Goal: Task Accomplishment & Management: Manage account settings

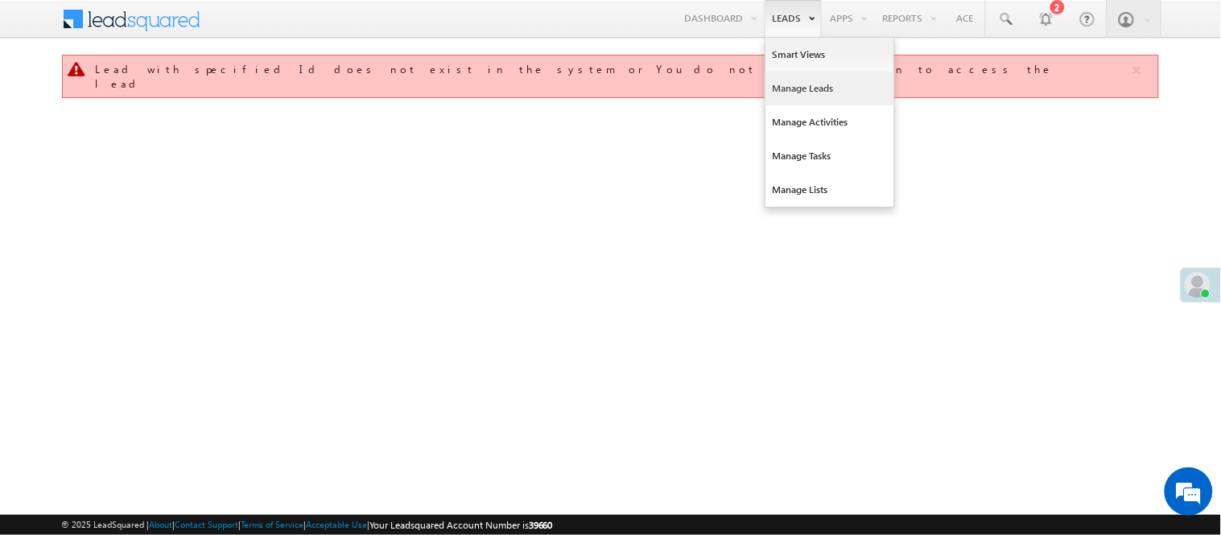
click at [795, 82] on link "Manage Leads" at bounding box center [829, 89] width 129 height 34
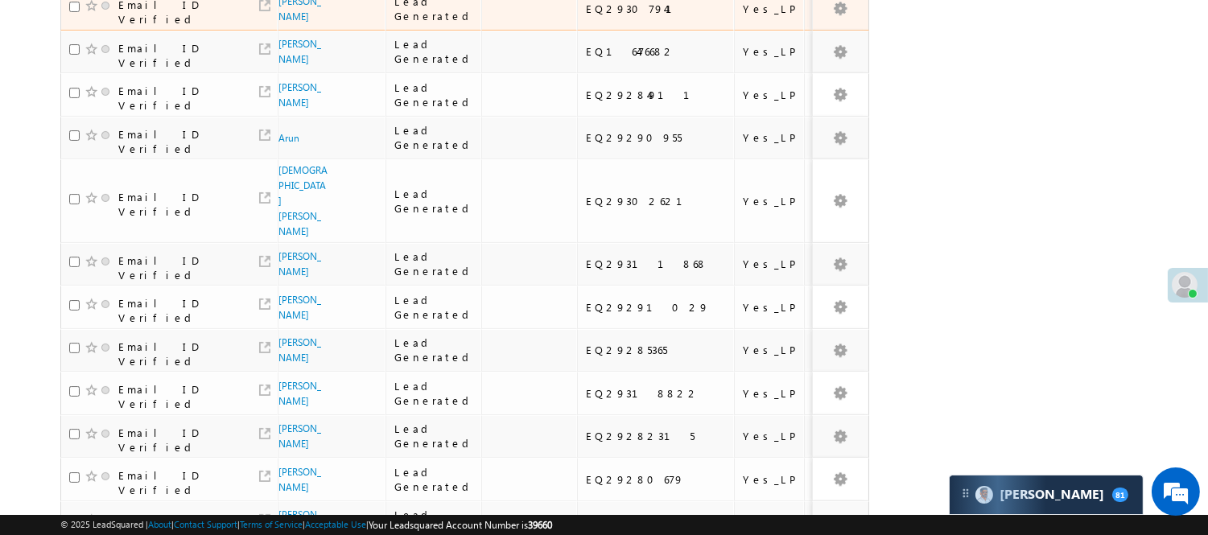
scroll to position [43, 0]
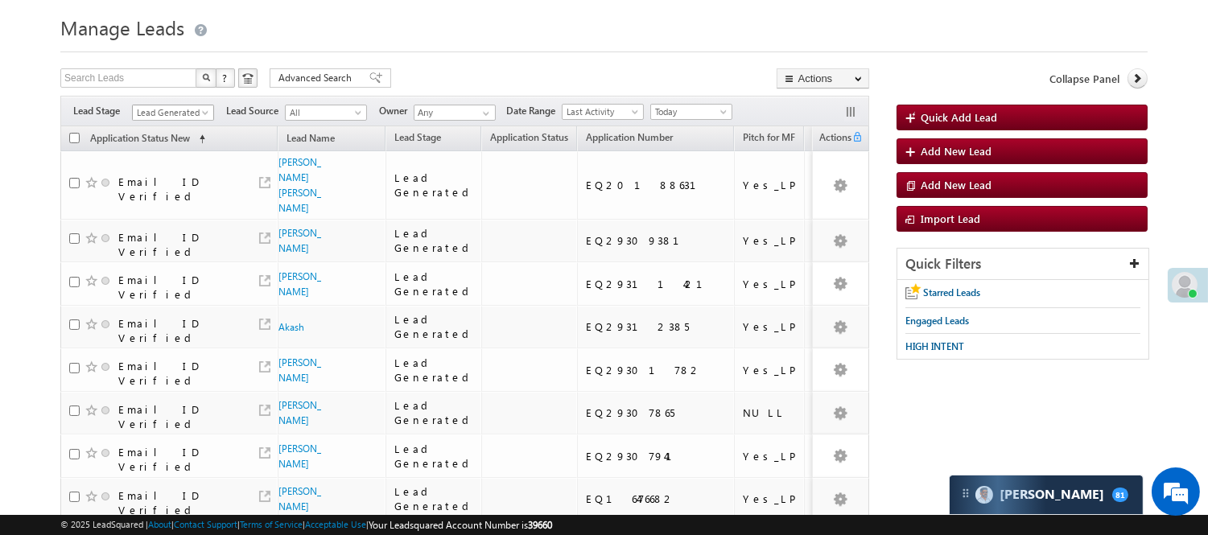
click at [180, 111] on span "Lead Generated" at bounding box center [171, 112] width 76 height 14
click at [175, 236] on link "Code Generated" at bounding box center [173, 228] width 81 height 14
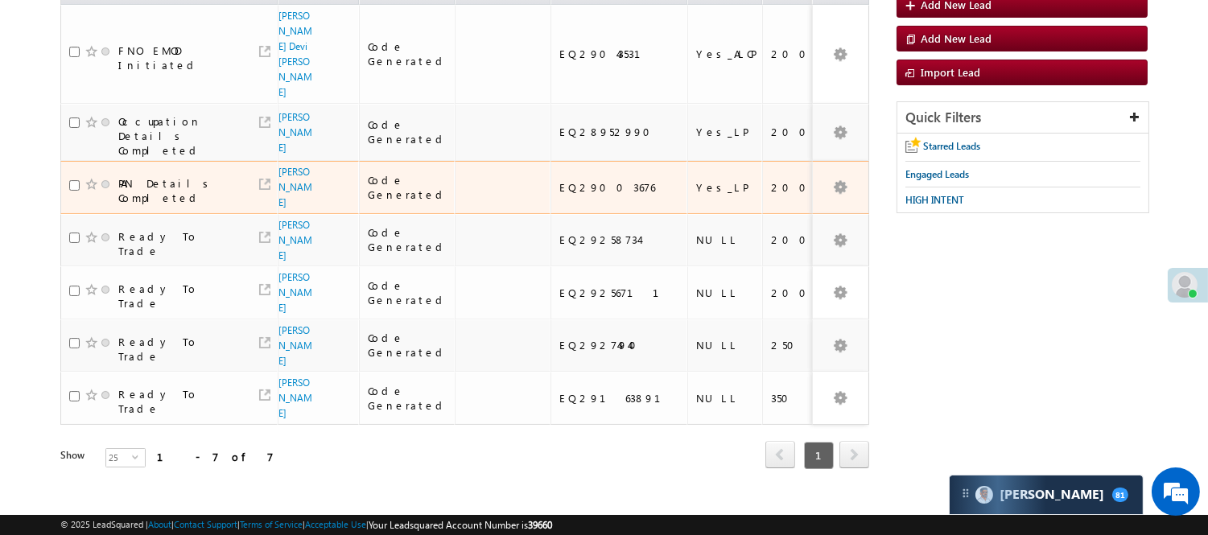
scroll to position [0, 0]
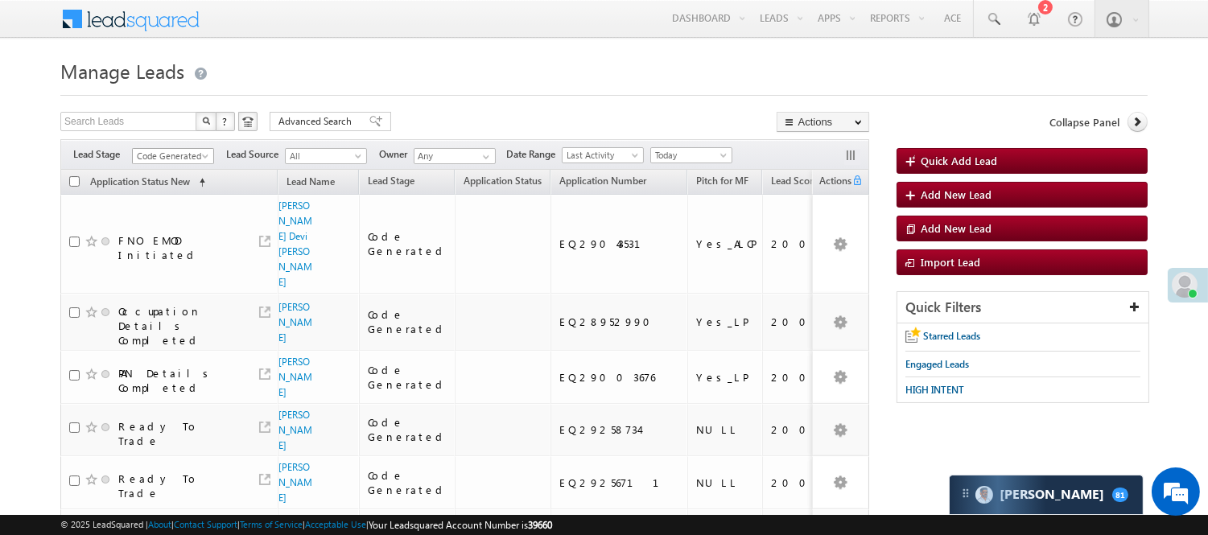
click at [179, 149] on span "Code Generated" at bounding box center [171, 156] width 76 height 14
click at [170, 197] on link "Lead Generated" at bounding box center [173, 190] width 81 height 14
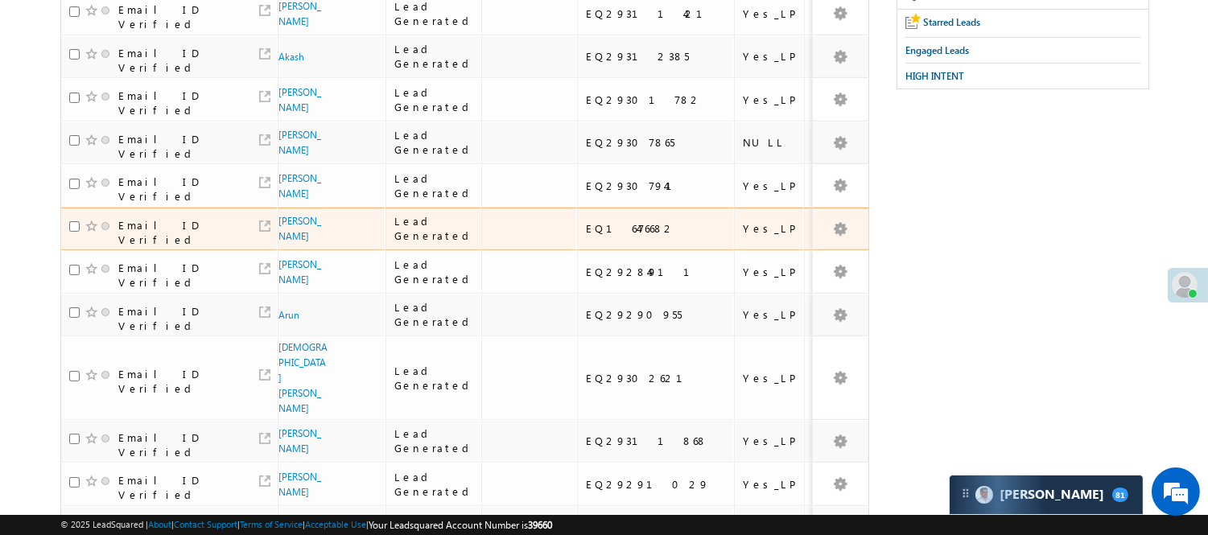
scroll to position [536, 0]
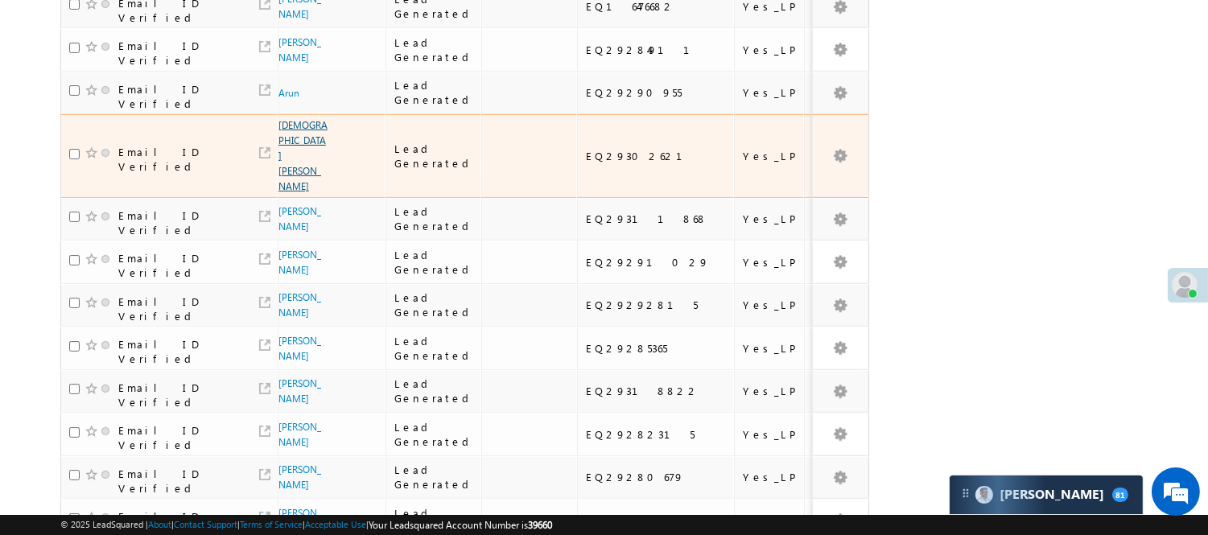
click at [291, 192] on link "Sufiyan Attar" at bounding box center [302, 155] width 49 height 73
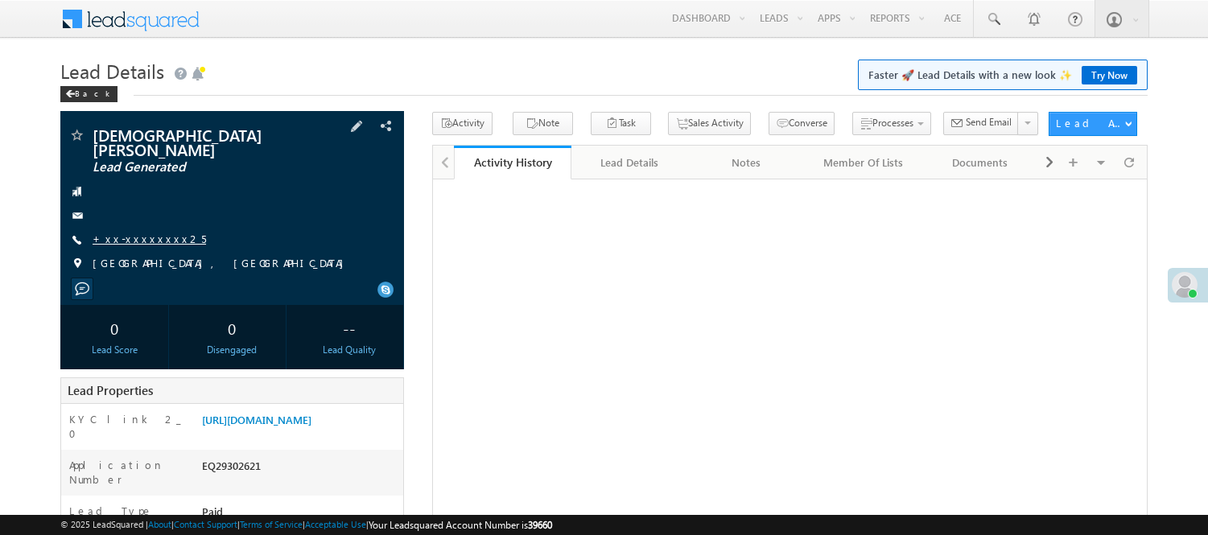
click at [145, 232] on link "+xx-xxxxxxxx25" at bounding box center [149, 239] width 113 height 14
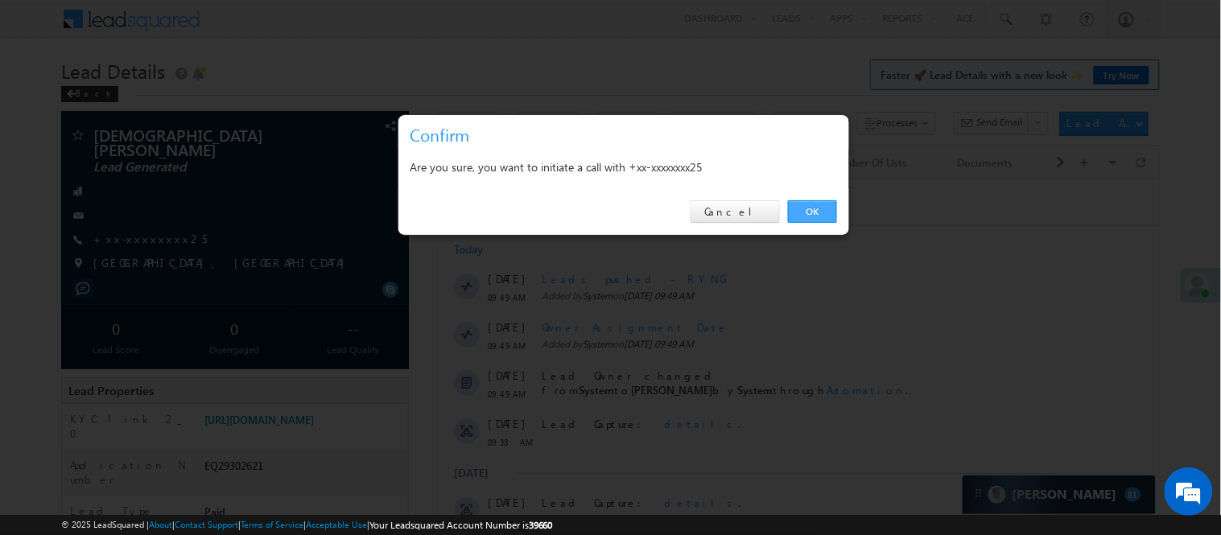
click at [809, 214] on link "OK" at bounding box center [812, 211] width 49 height 23
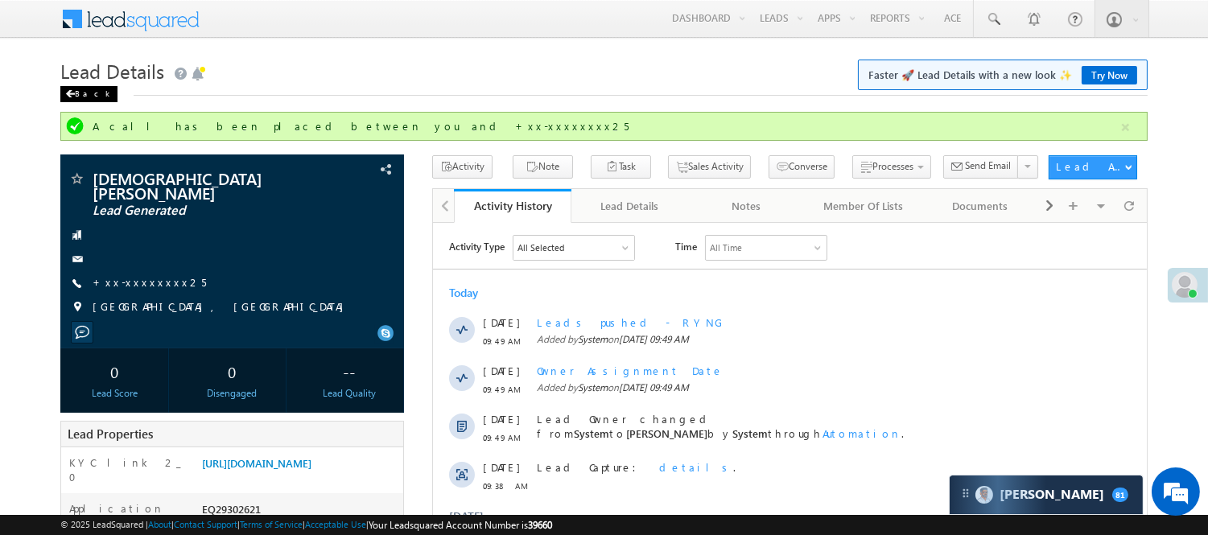
click at [93, 91] on div "Back" at bounding box center [88, 94] width 57 height 16
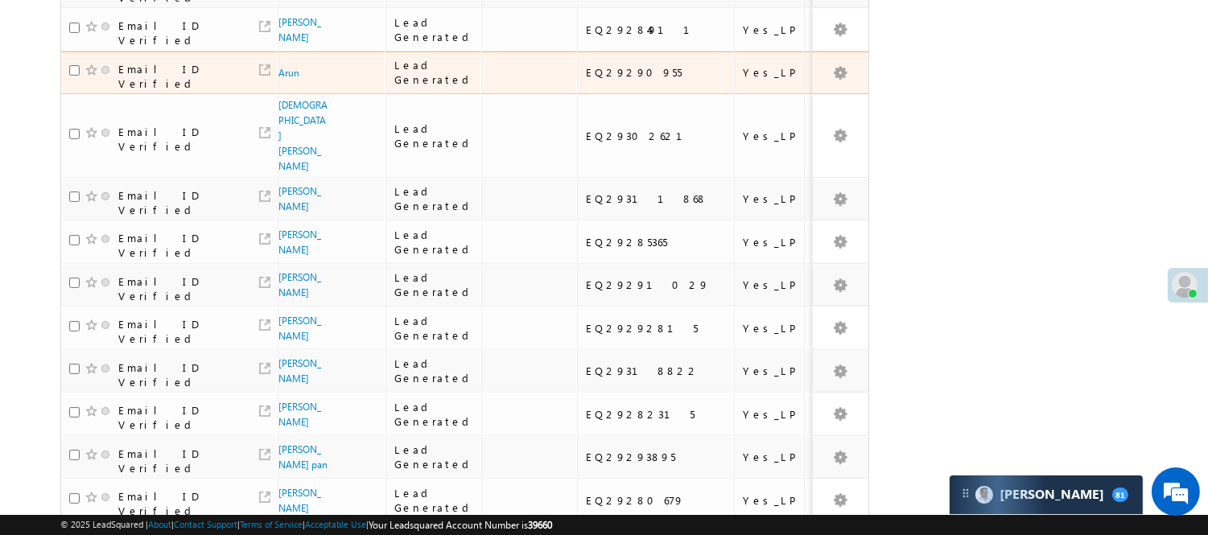
scroll to position [805, 0]
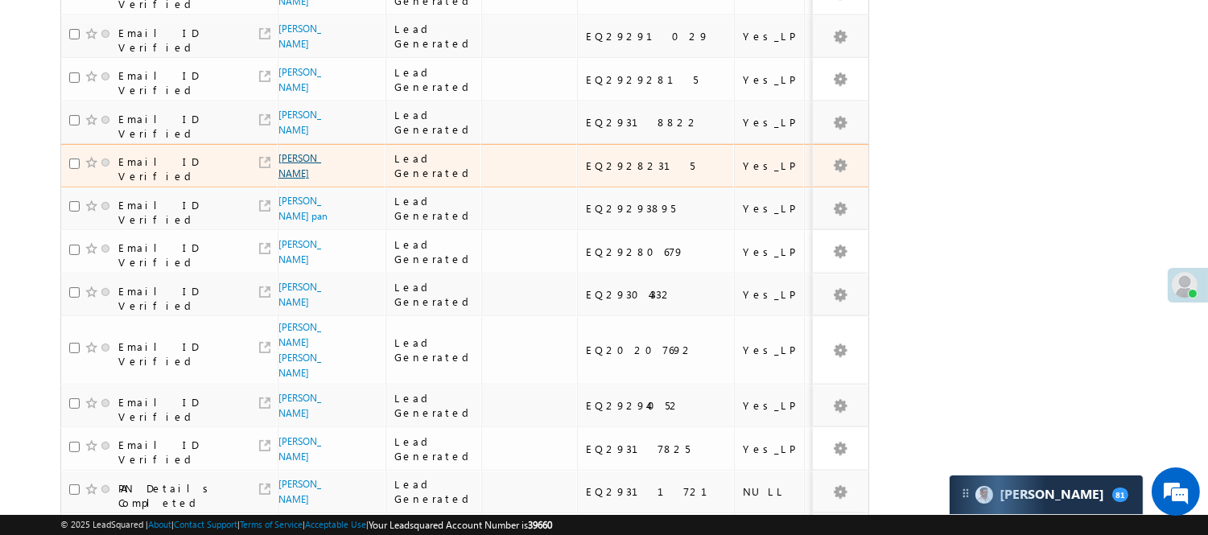
click at [287, 179] on link "Chandan Yadav" at bounding box center [299, 165] width 43 height 27
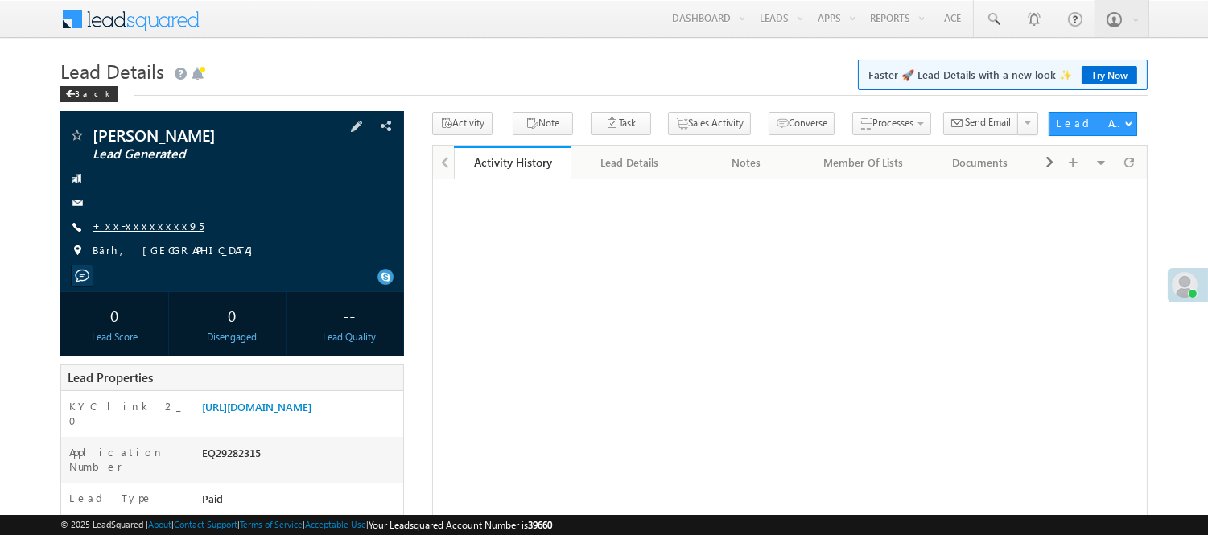
click at [109, 219] on link "+xx-xxxxxxxx95" at bounding box center [148, 226] width 111 height 14
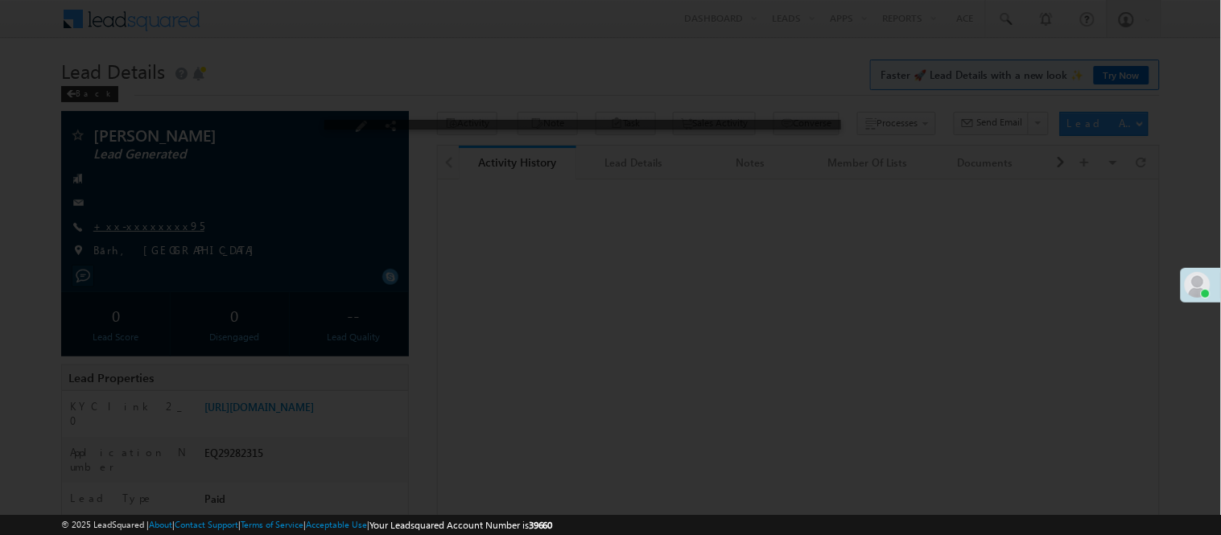
click at [109, 219] on div at bounding box center [610, 267] width 1221 height 535
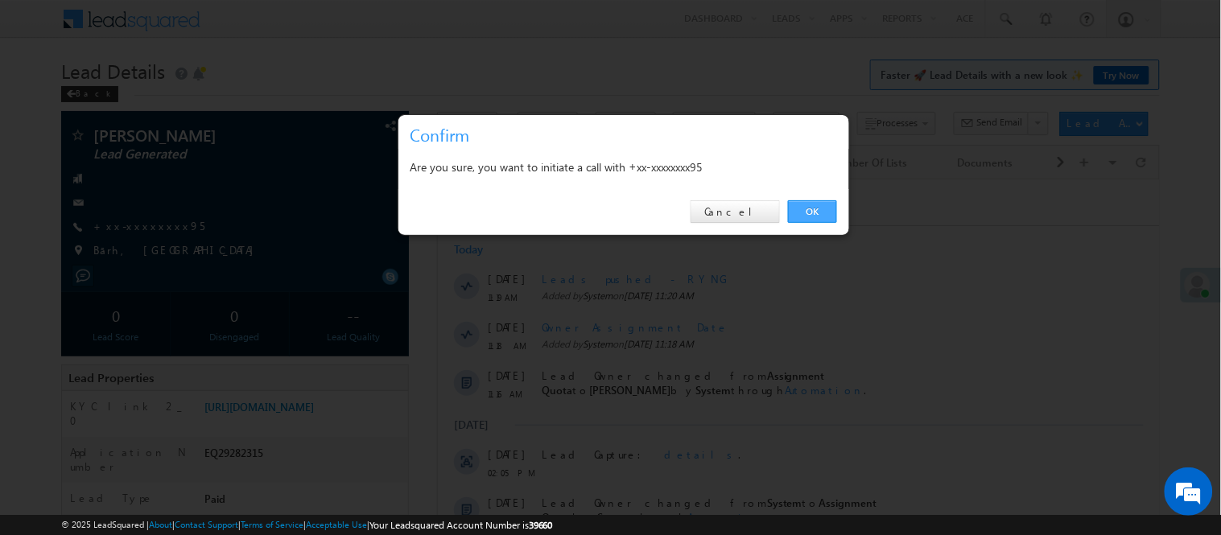
click at [810, 209] on link "OK" at bounding box center [812, 211] width 49 height 23
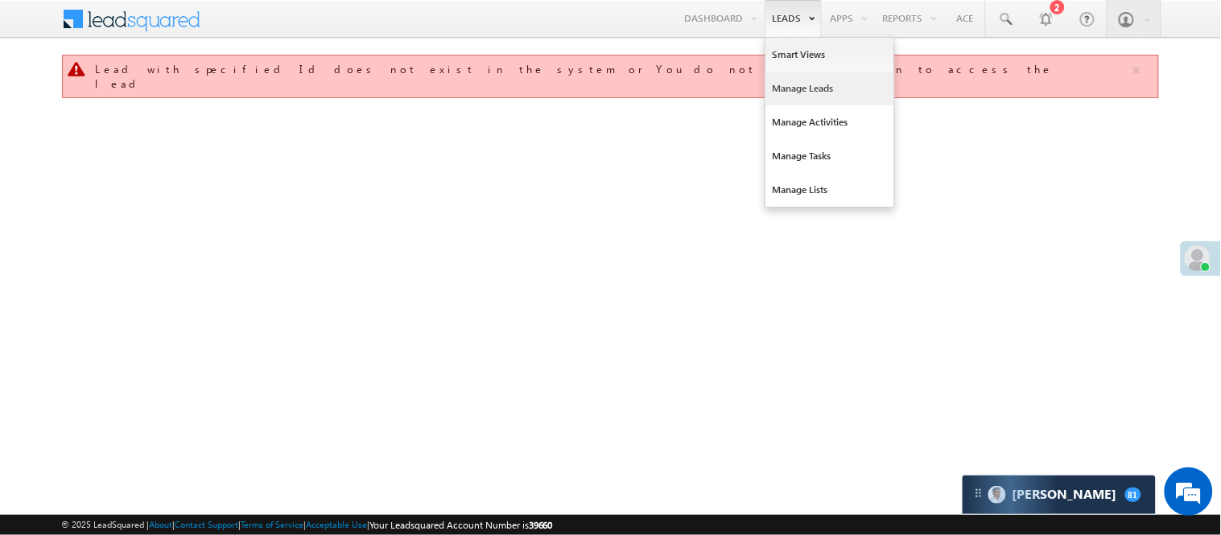
click at [802, 86] on link "Manage Leads" at bounding box center [829, 89] width 129 height 34
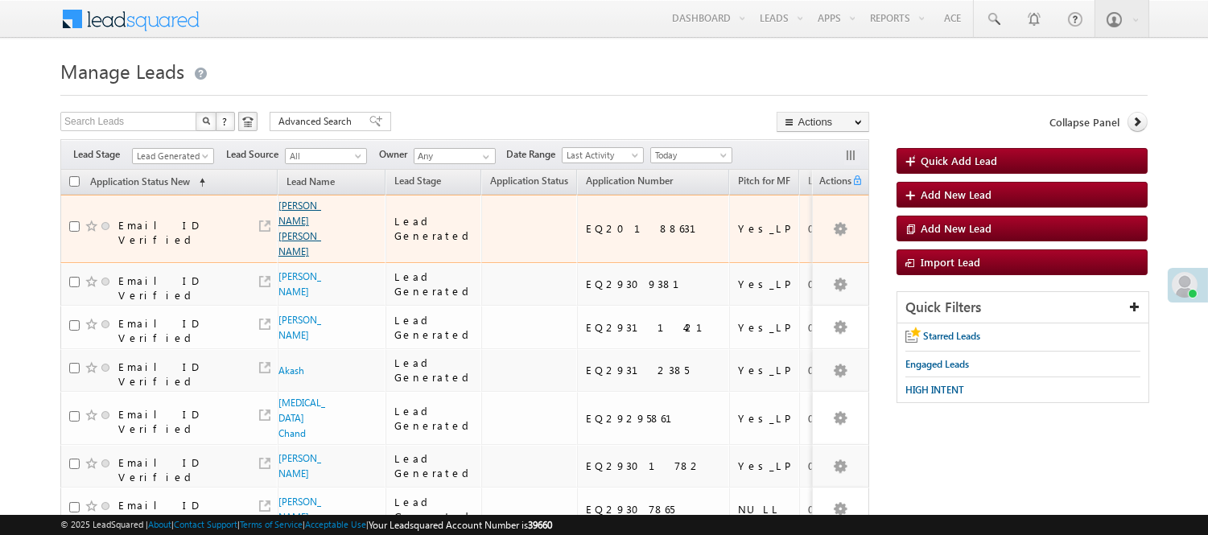
click at [287, 204] on link "Manoj singh Rawat" at bounding box center [299, 229] width 43 height 58
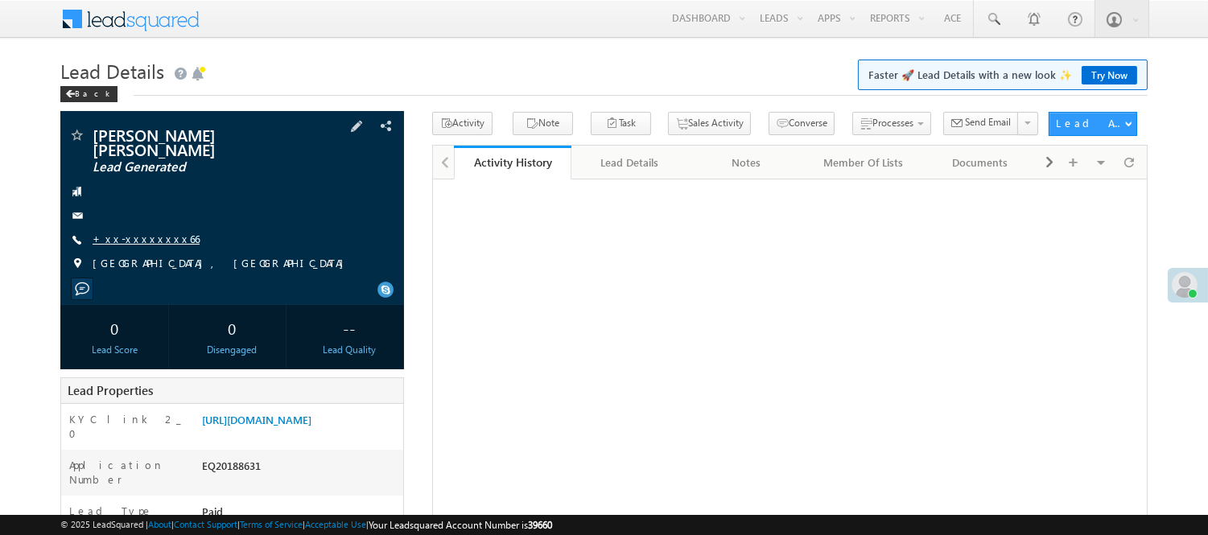
click at [133, 232] on link "+xx-xxxxxxxx66" at bounding box center [146, 239] width 107 height 14
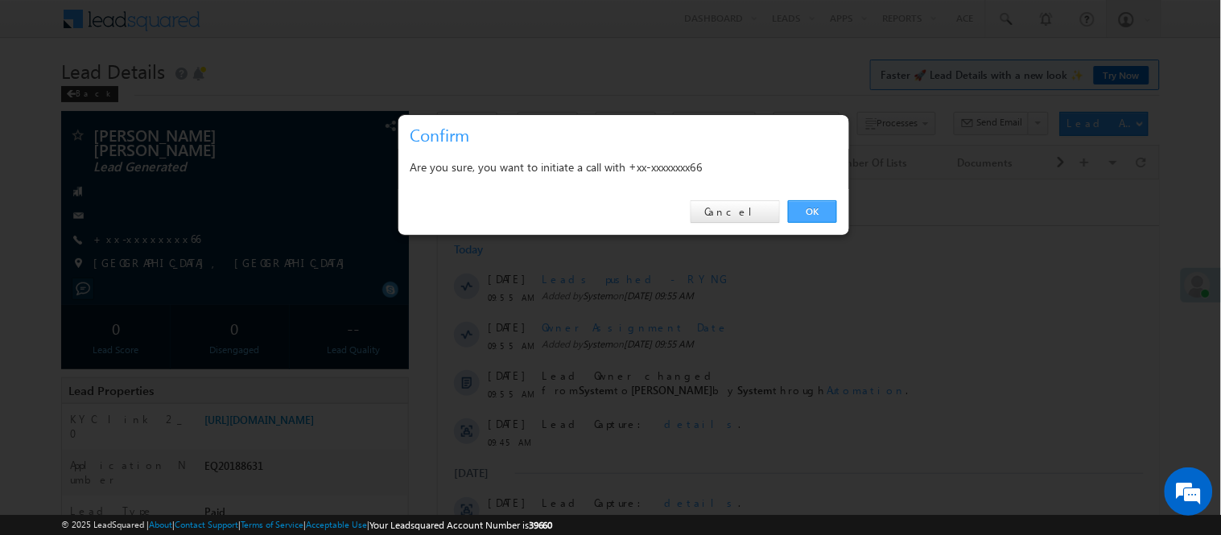
click at [818, 204] on link "OK" at bounding box center [812, 211] width 49 height 23
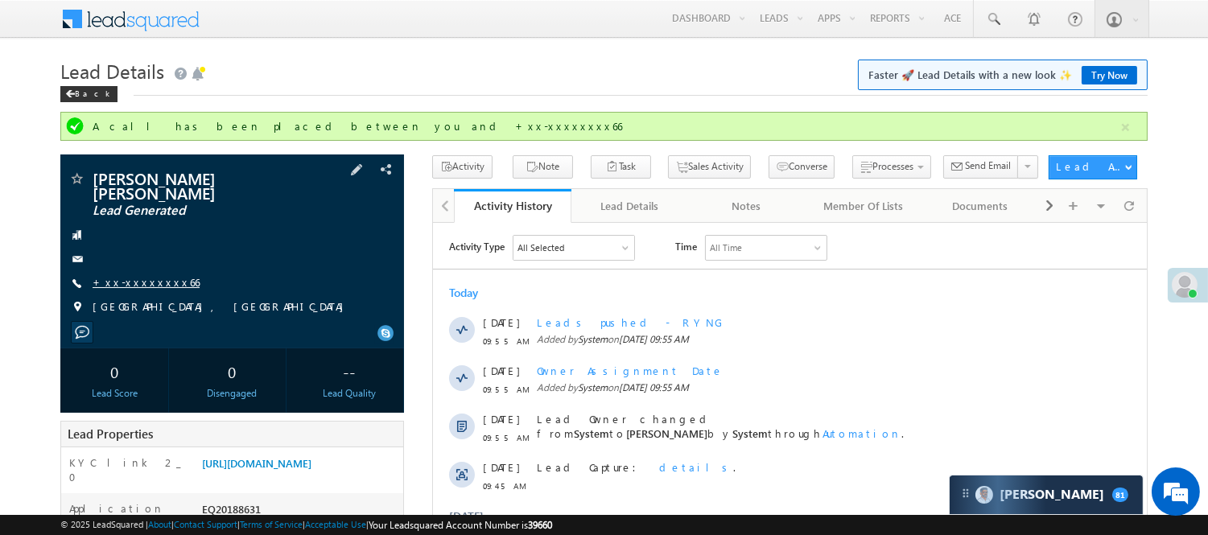
click at [146, 275] on link "+xx-xxxxxxxx66" at bounding box center [146, 282] width 107 height 14
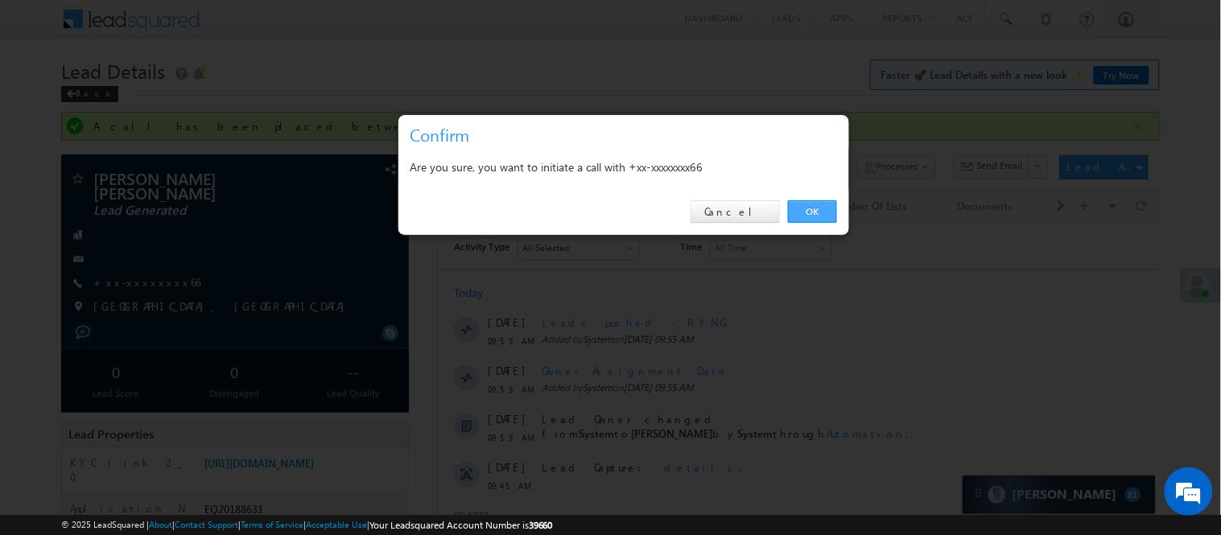
click at [822, 207] on link "OK" at bounding box center [812, 211] width 49 height 23
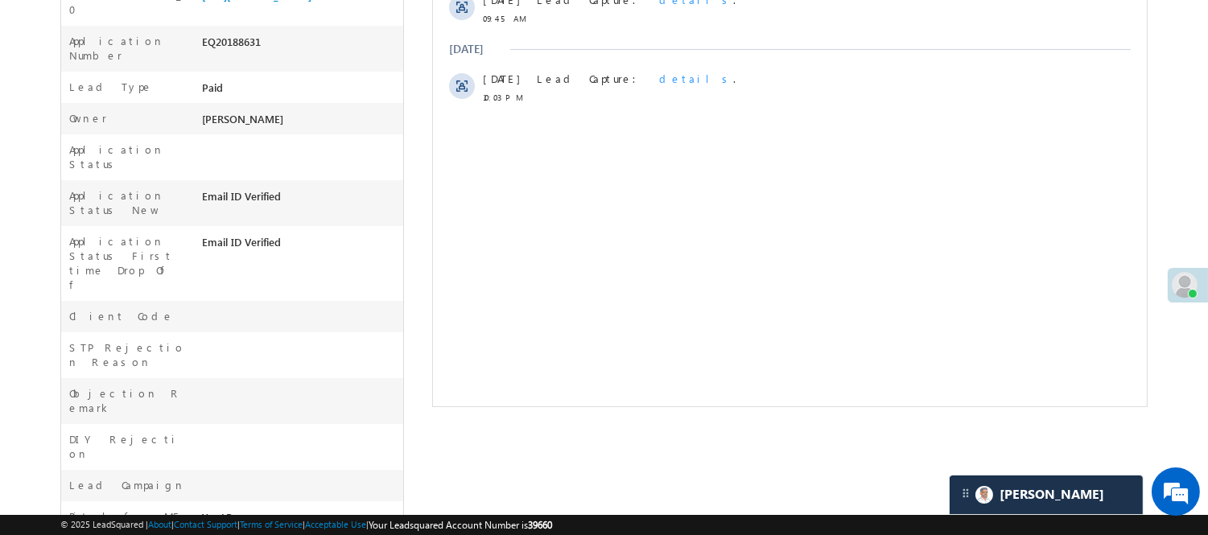
scroll to position [56, 0]
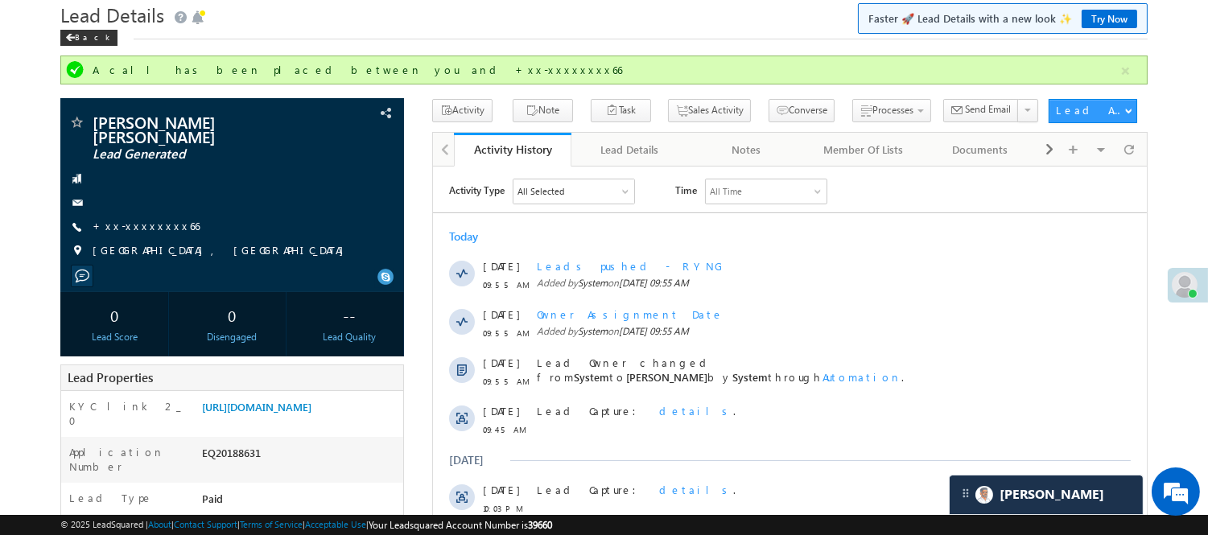
click at [99, 35] on link "Back" at bounding box center [92, 36] width 65 height 14
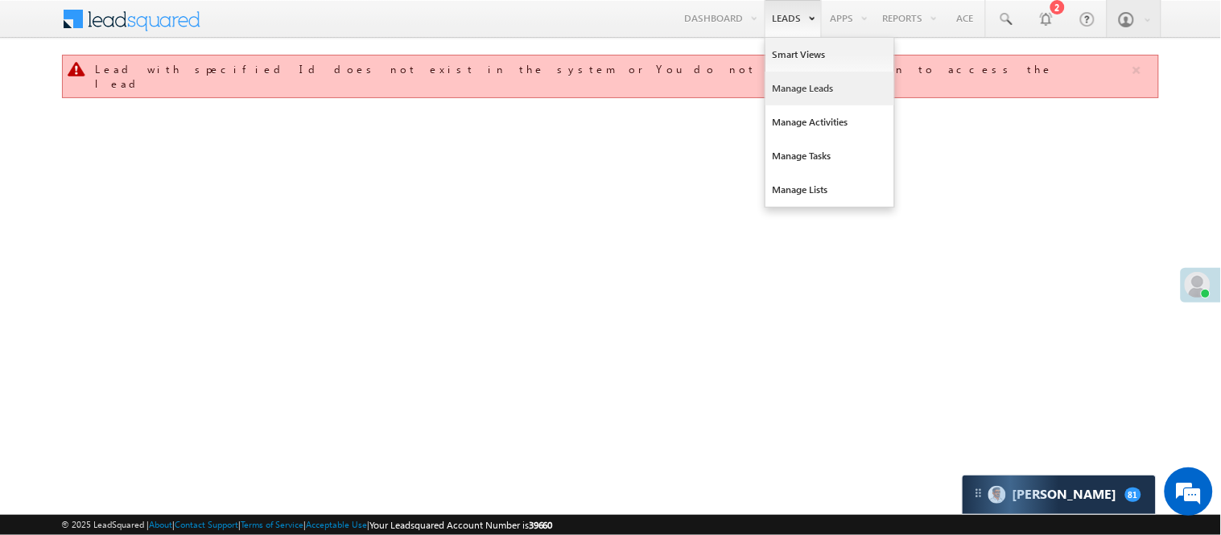
click at [819, 97] on link "Manage Leads" at bounding box center [829, 89] width 129 height 34
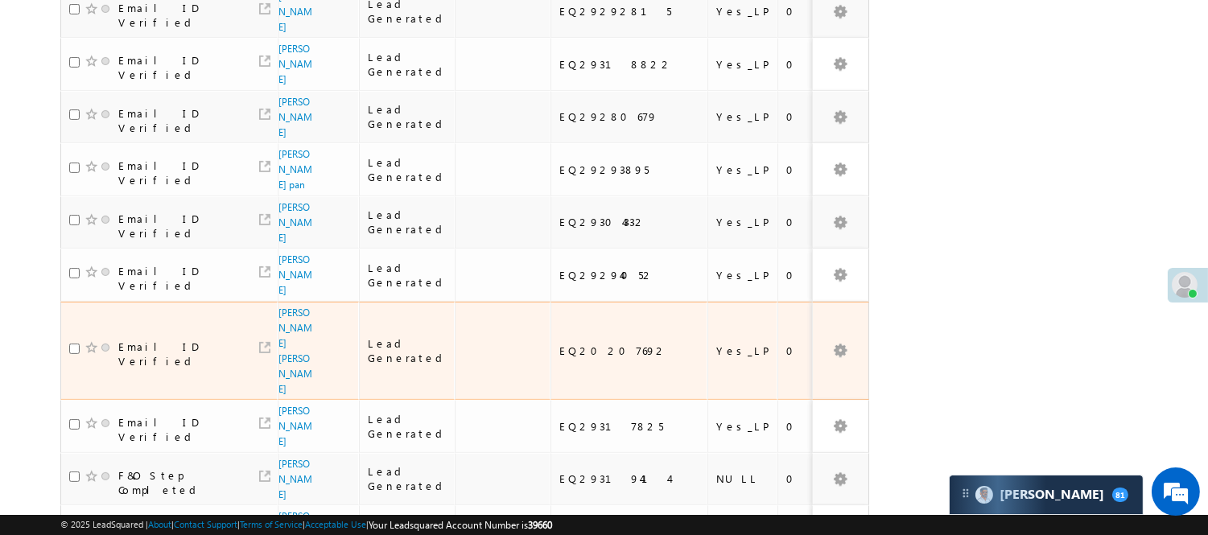
scroll to position [1283, 0]
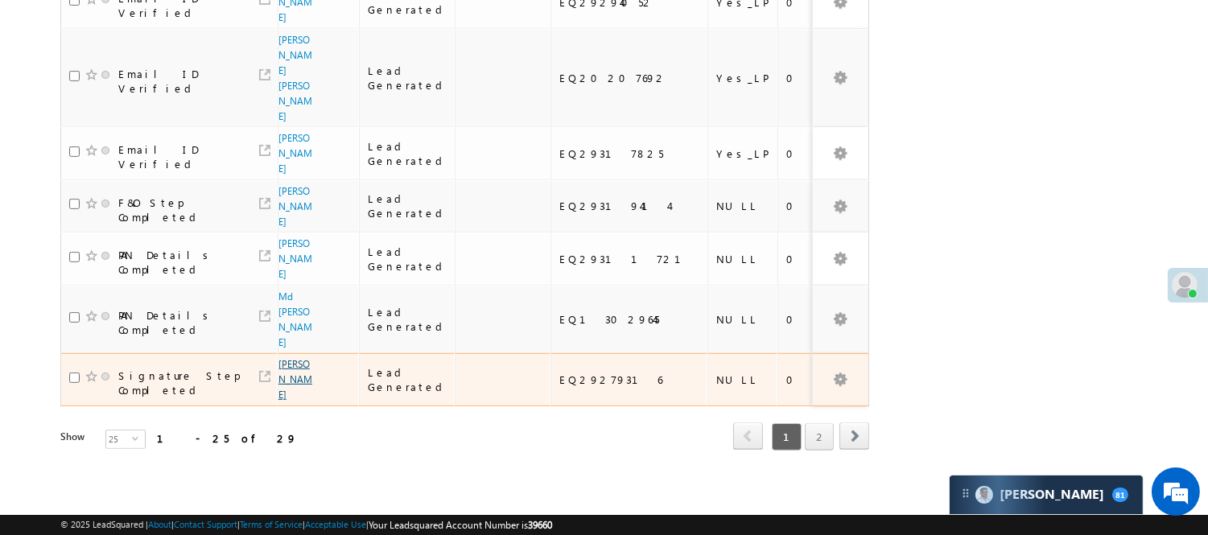
click at [292, 358] on link "[PERSON_NAME]" at bounding box center [295, 379] width 34 height 43
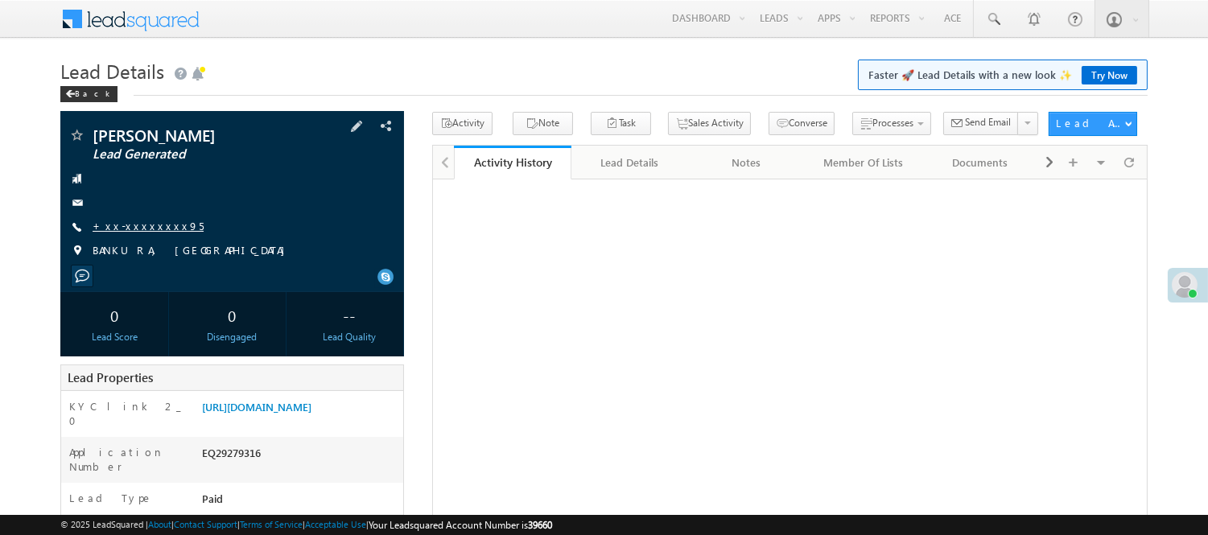
click at [141, 221] on link "+xx-xxxxxxxx95" at bounding box center [148, 226] width 111 height 14
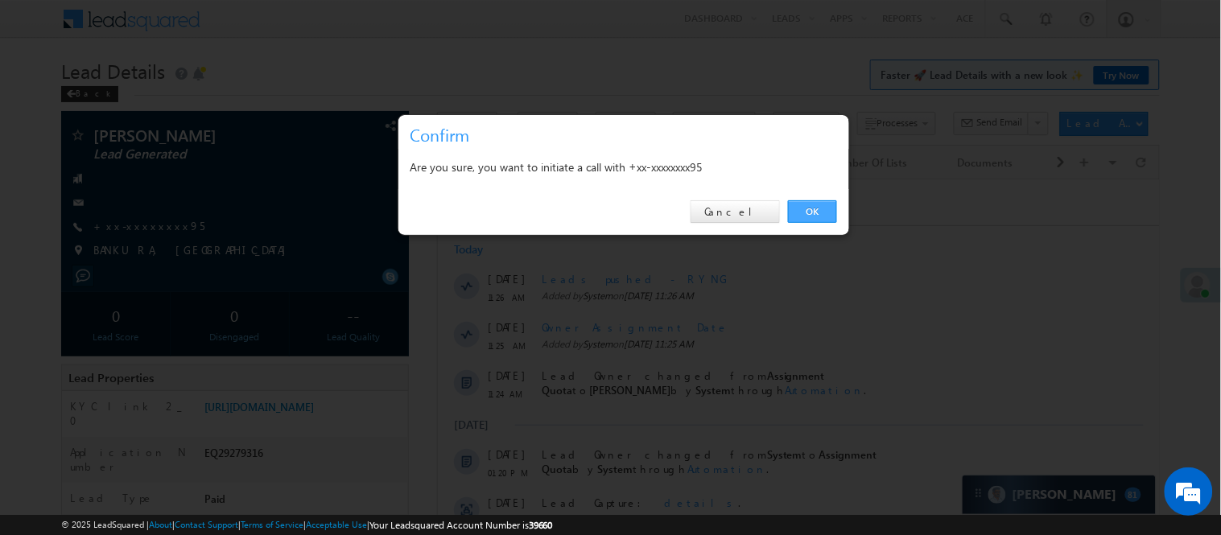
click at [814, 212] on link "OK" at bounding box center [812, 211] width 49 height 23
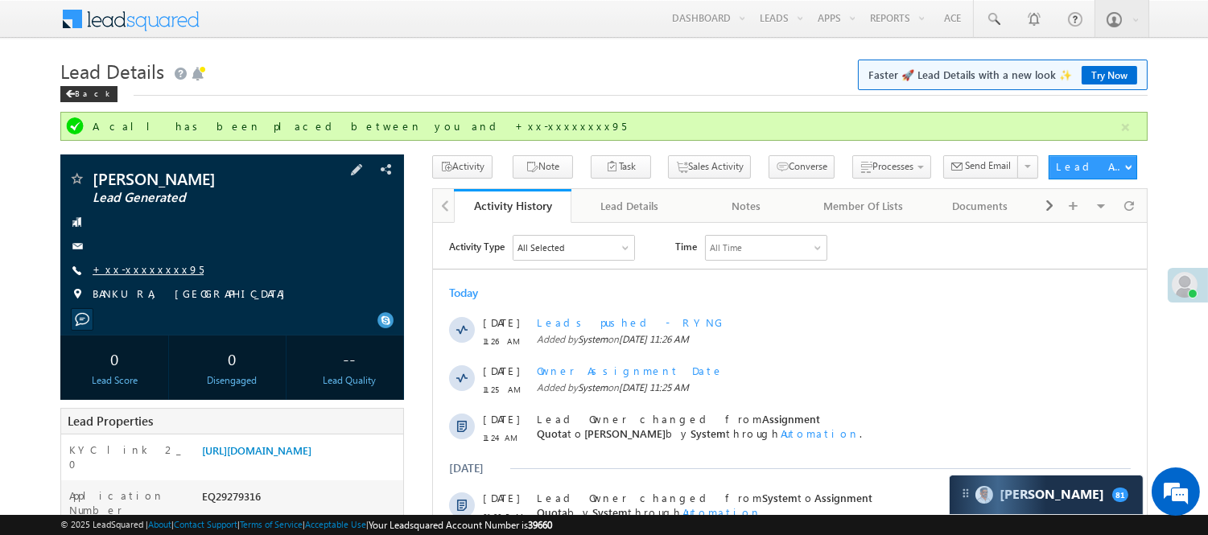
click at [129, 274] on link "+xx-xxxxxxxx95" at bounding box center [148, 269] width 111 height 14
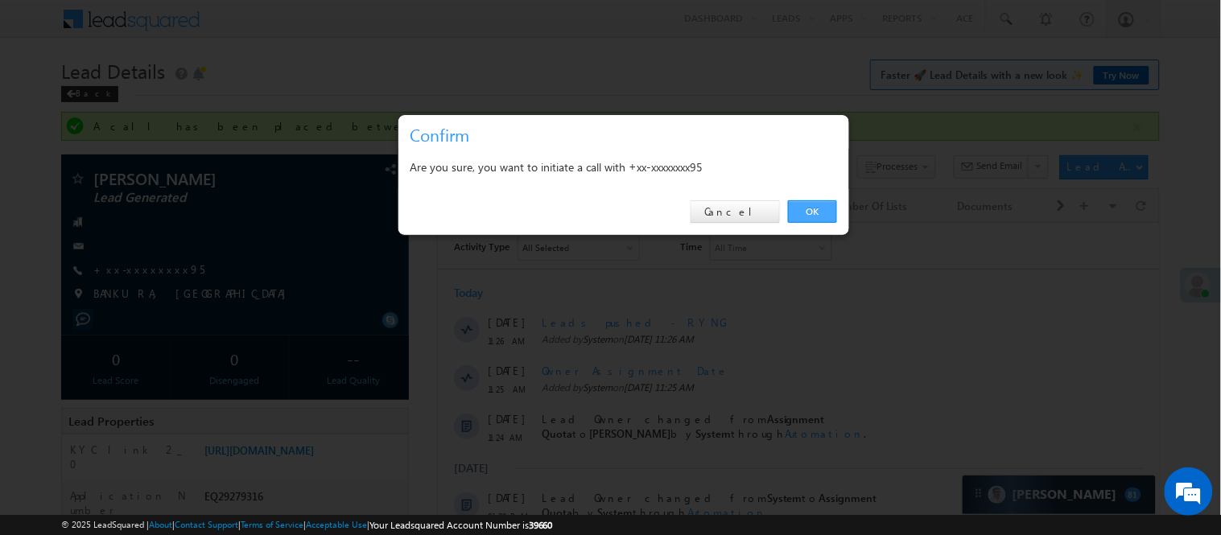
click at [823, 206] on link "OK" at bounding box center [812, 211] width 49 height 23
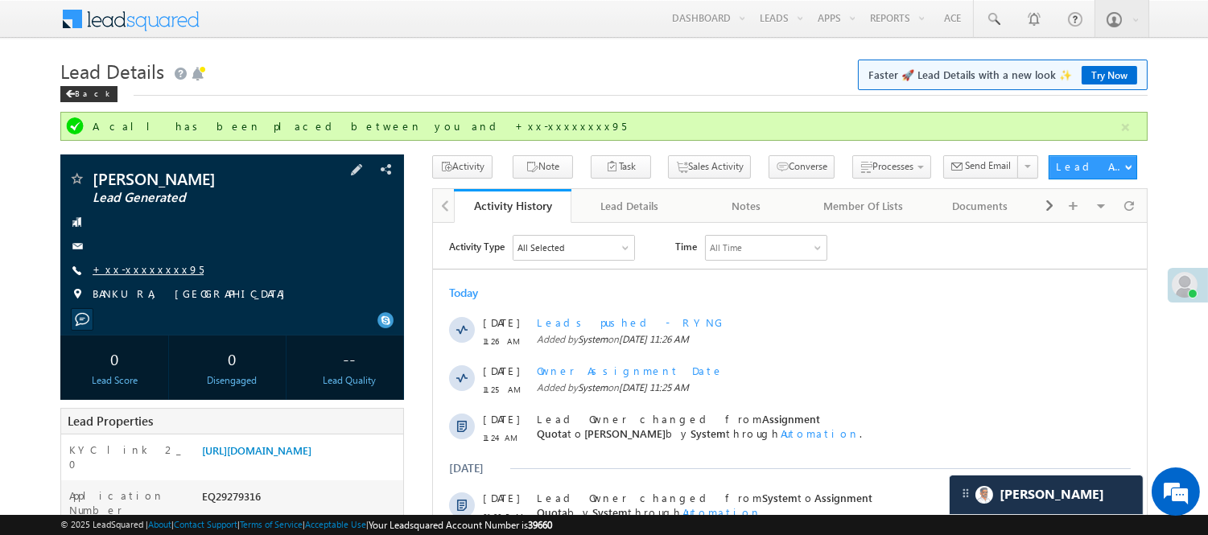
click at [122, 268] on link "+xx-xxxxxxxx95" at bounding box center [148, 269] width 111 height 14
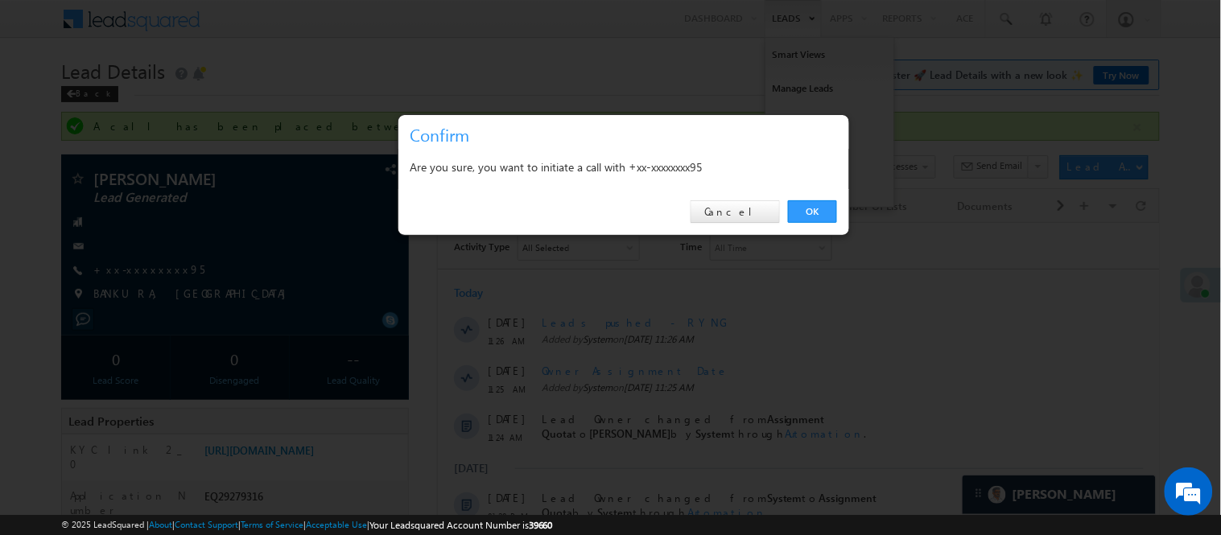
click at [810, 204] on link "OK" at bounding box center [812, 211] width 49 height 23
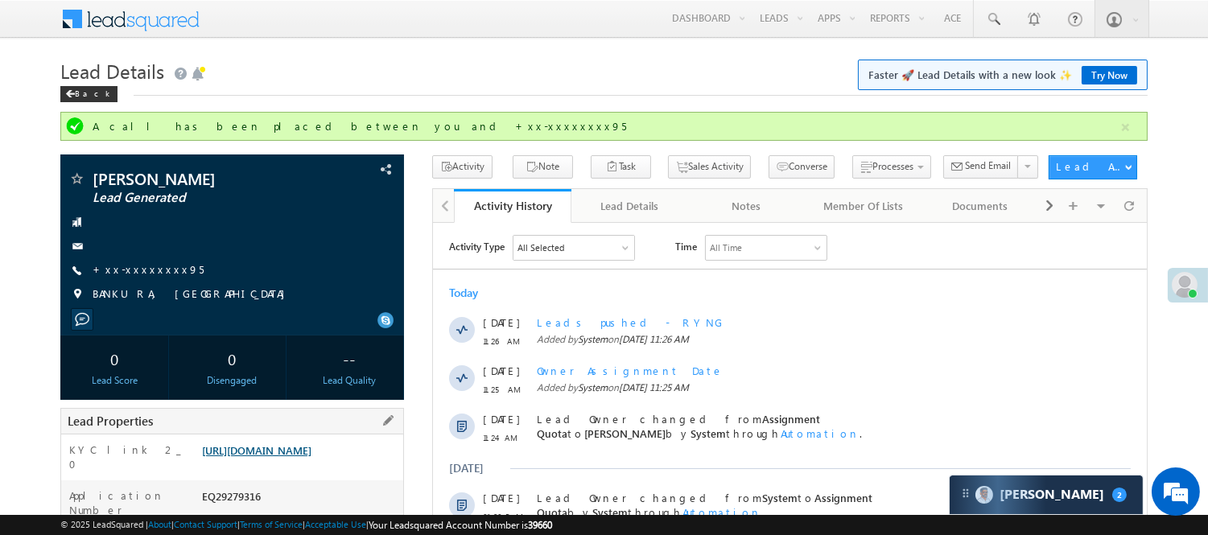
click at [311, 457] on link "https://angelbroking1-pk3em7sa.customui-test.leadsquared.com?leadId=25593e2a-b5…" at bounding box center [256, 450] width 109 height 14
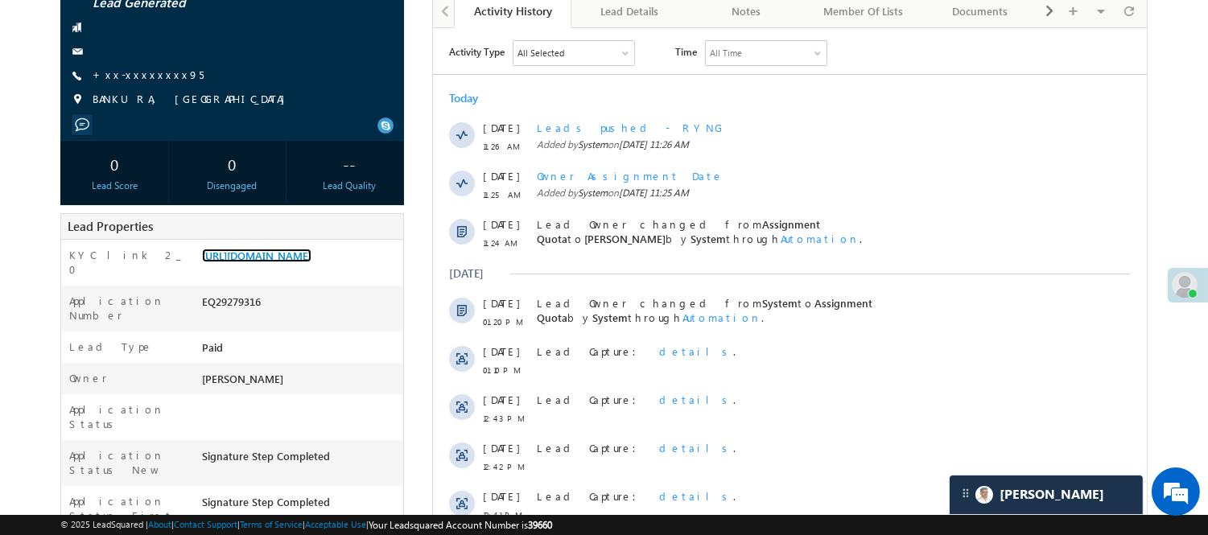
scroll to position [179, 0]
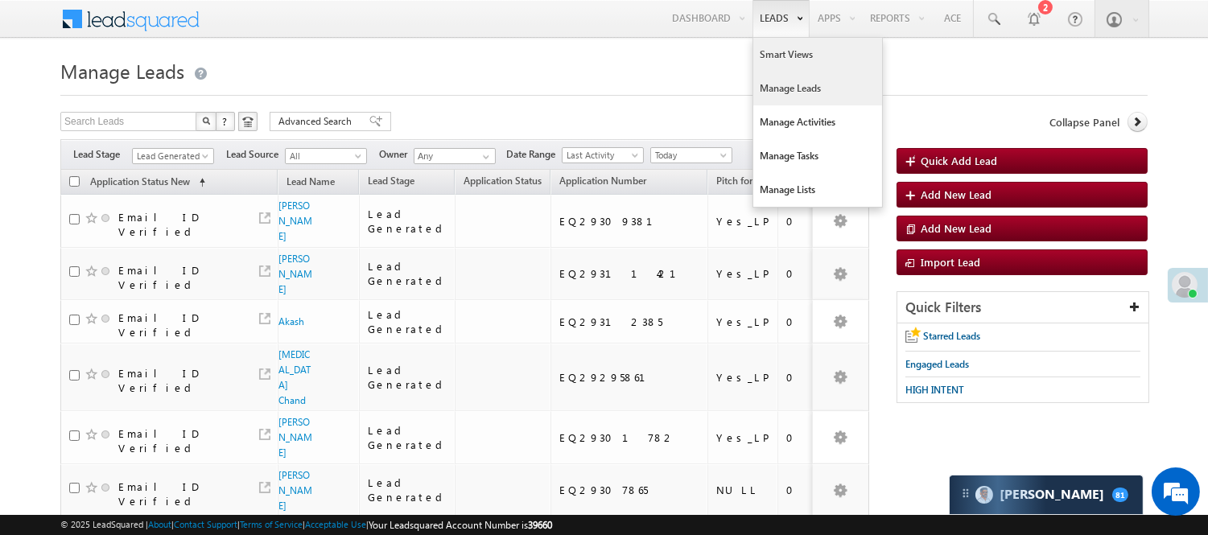
click at [773, 57] on link "Smart Views" at bounding box center [817, 55] width 129 height 34
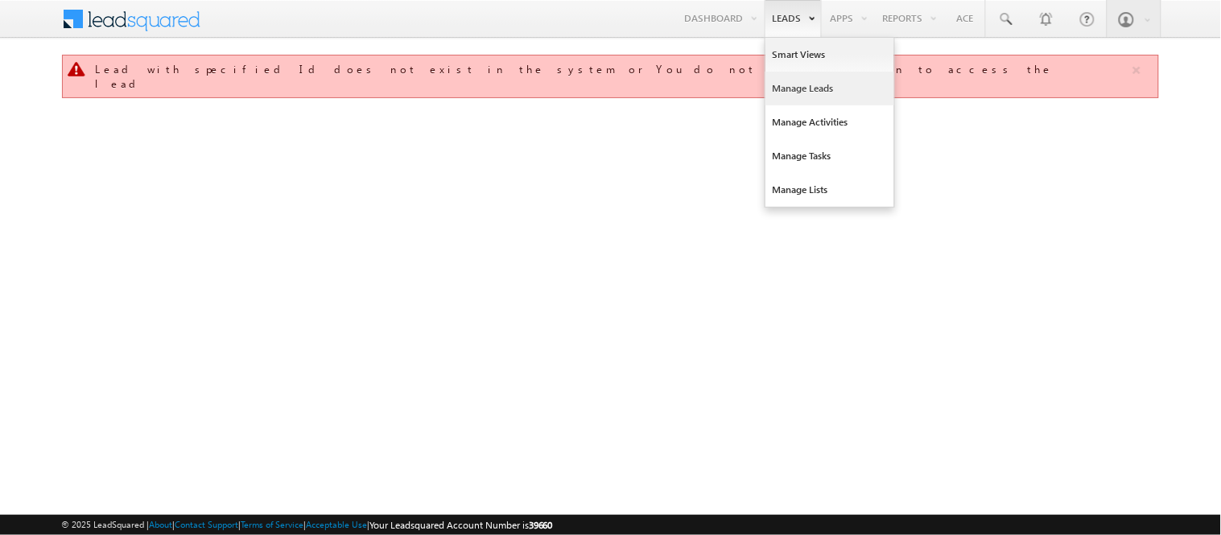
click at [797, 85] on link "Manage Leads" at bounding box center [829, 89] width 129 height 34
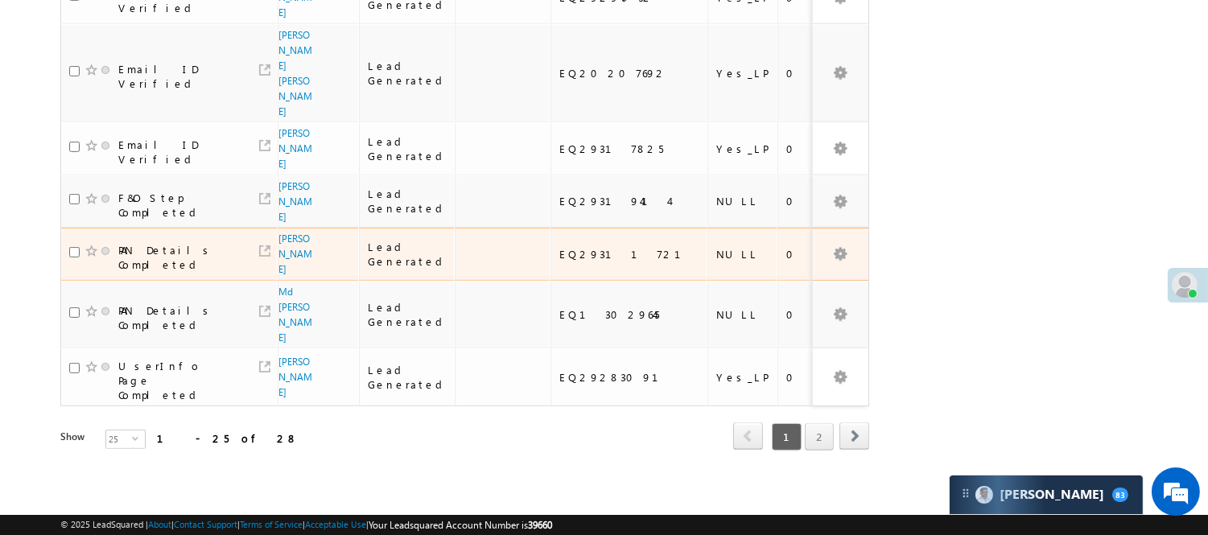
scroll to position [1268, 0]
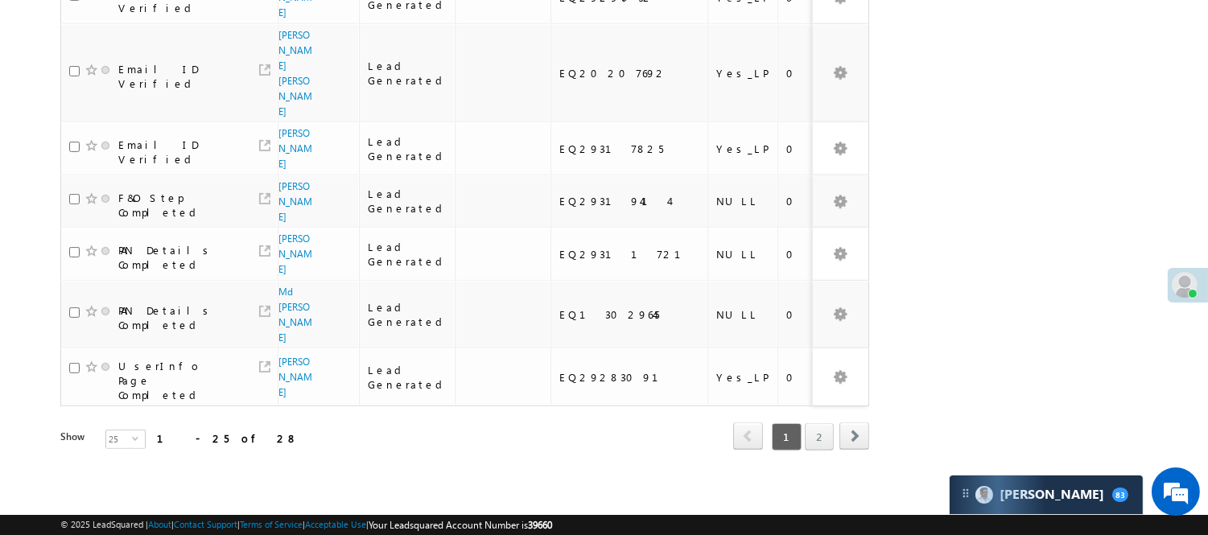
drag, startPoint x: 279, startPoint y: 146, endPoint x: 291, endPoint y: 143, distance: 11.7
click at [291, 212] on div "View Lead" at bounding box center [285, 229] width 97 height 34
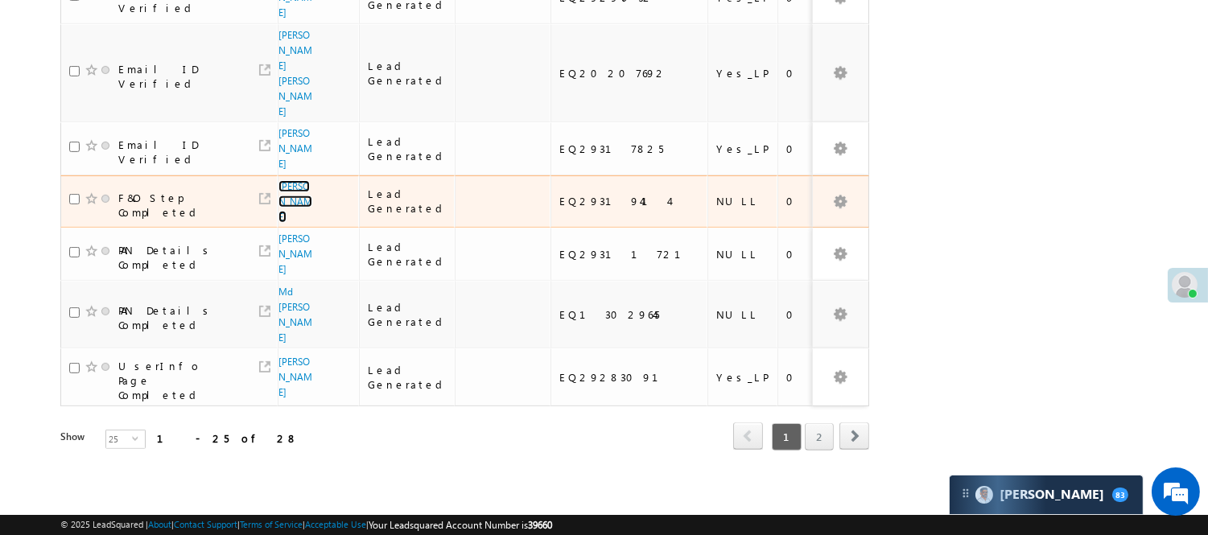
click at [291, 180] on link "[PERSON_NAME]" at bounding box center [295, 201] width 34 height 43
click at [288, 180] on link "[PERSON_NAME]" at bounding box center [295, 201] width 34 height 43
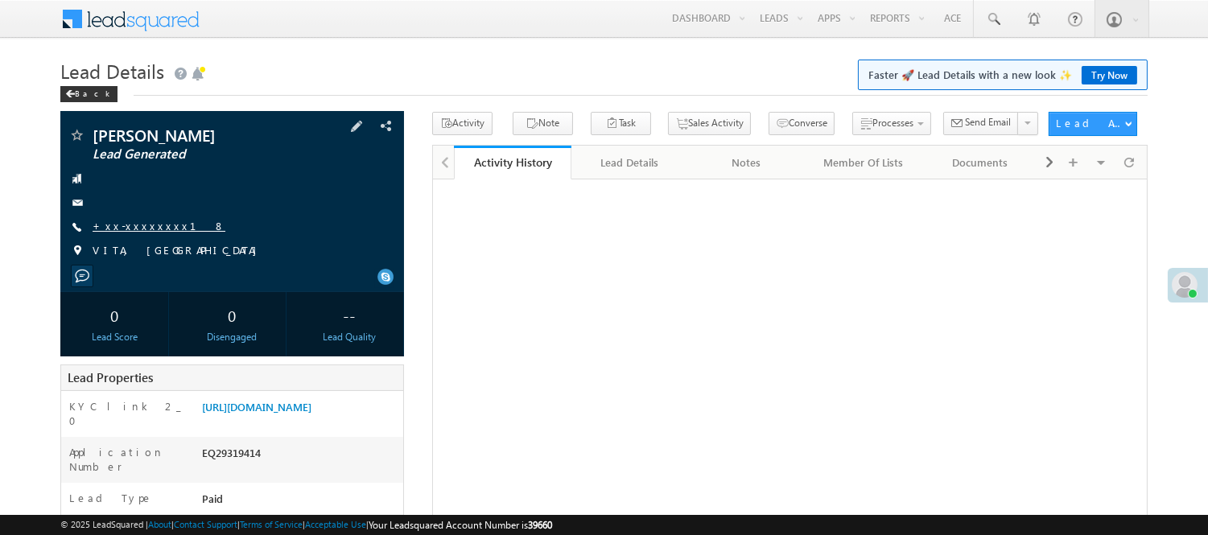
click at [138, 233] on link "+xx-xxxxxxxx18" at bounding box center [159, 226] width 133 height 14
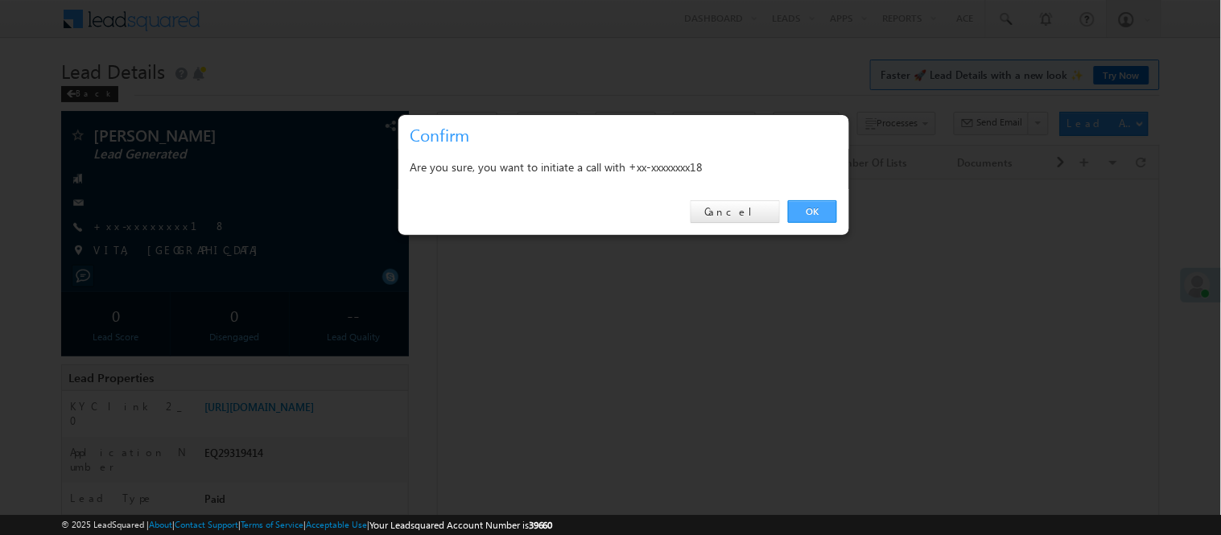
click at [807, 216] on link "OK" at bounding box center [812, 211] width 49 height 23
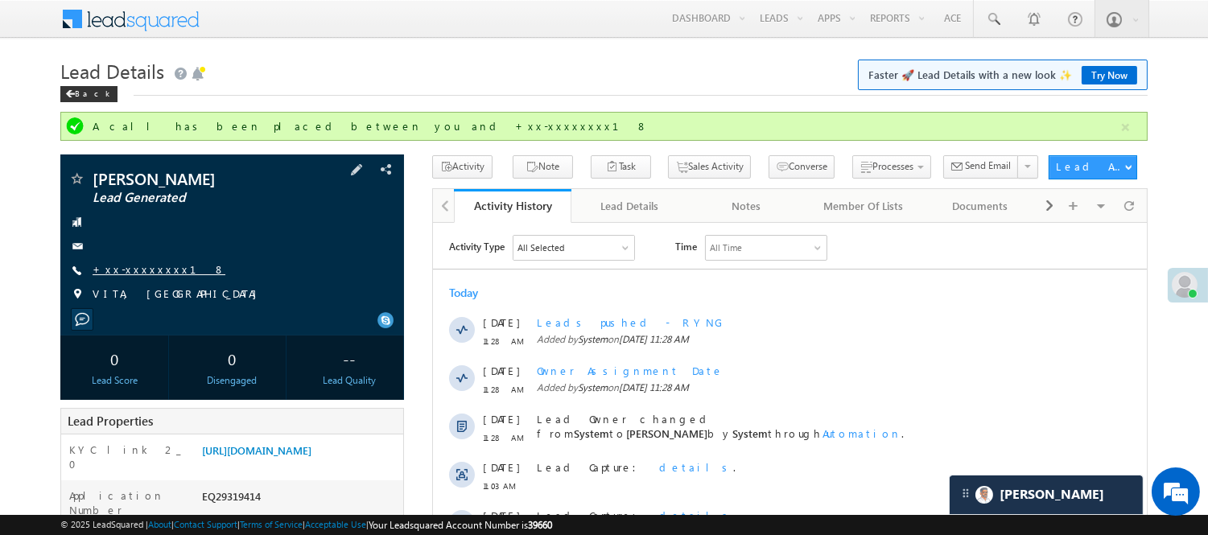
click at [138, 276] on link "+xx-xxxxxxxx18" at bounding box center [159, 269] width 133 height 14
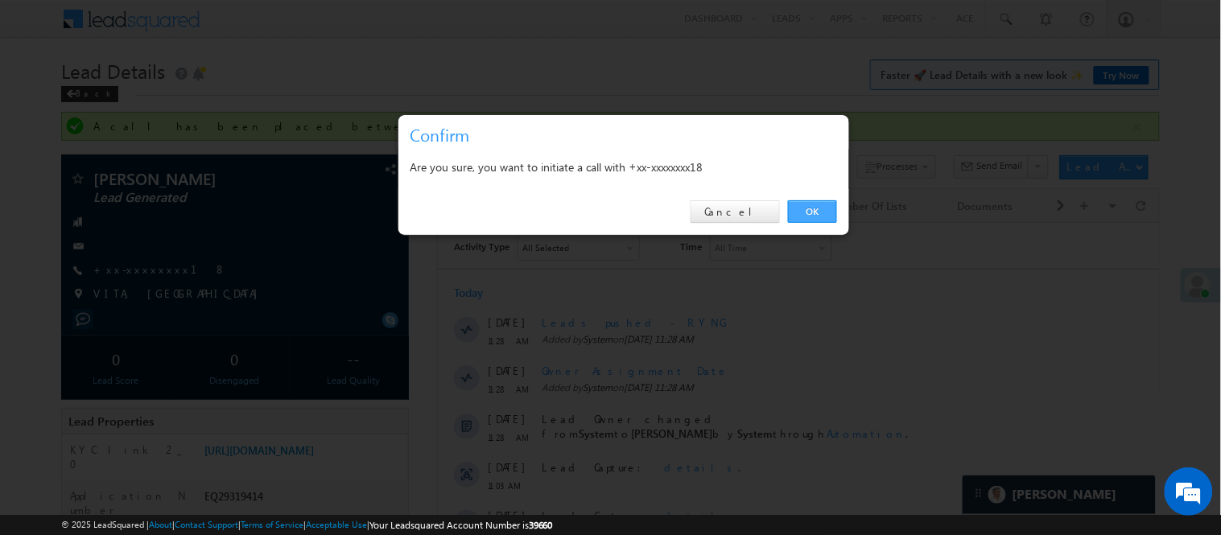
click at [816, 207] on link "OK" at bounding box center [812, 211] width 49 height 23
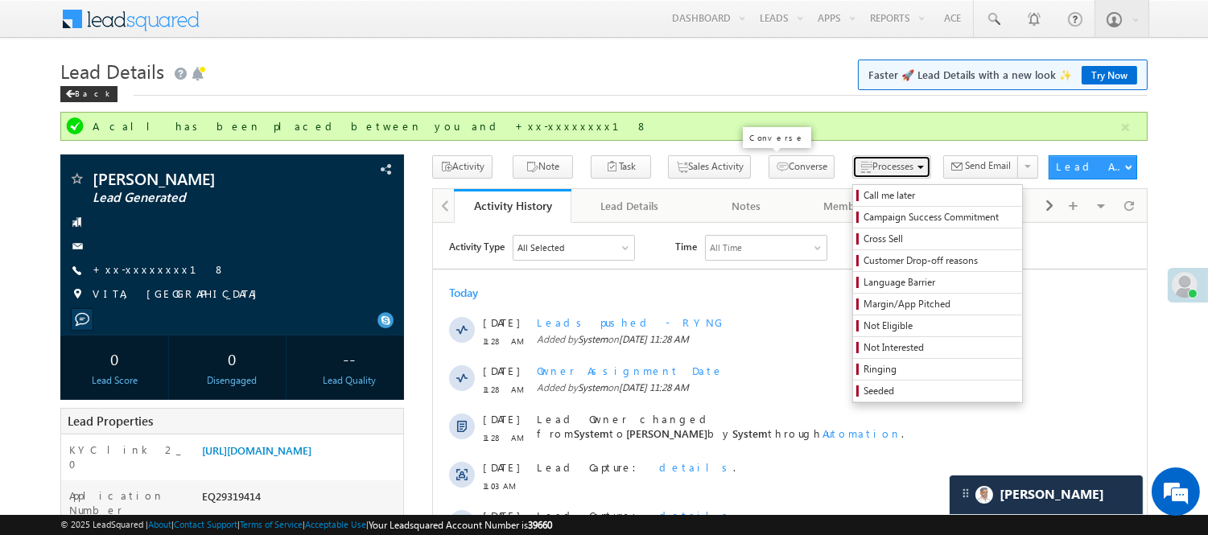
click at [872, 164] on span "Processes" at bounding box center [892, 166] width 41 height 12
click at [864, 196] on span "Call me later" at bounding box center [940, 195] width 153 height 14
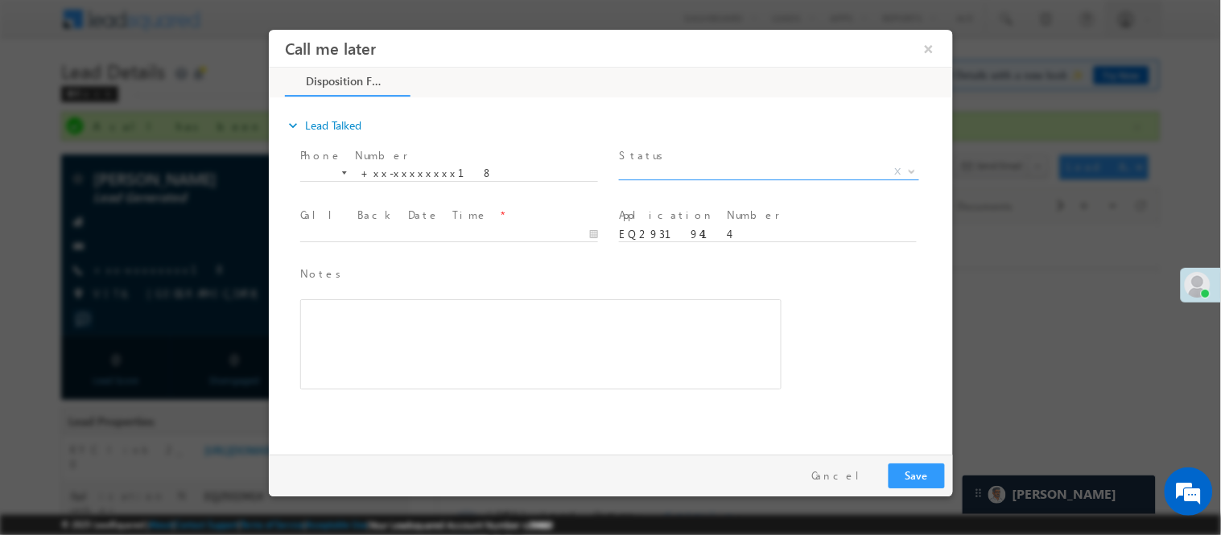
click at [748, 168] on span "X" at bounding box center [768, 171] width 300 height 16
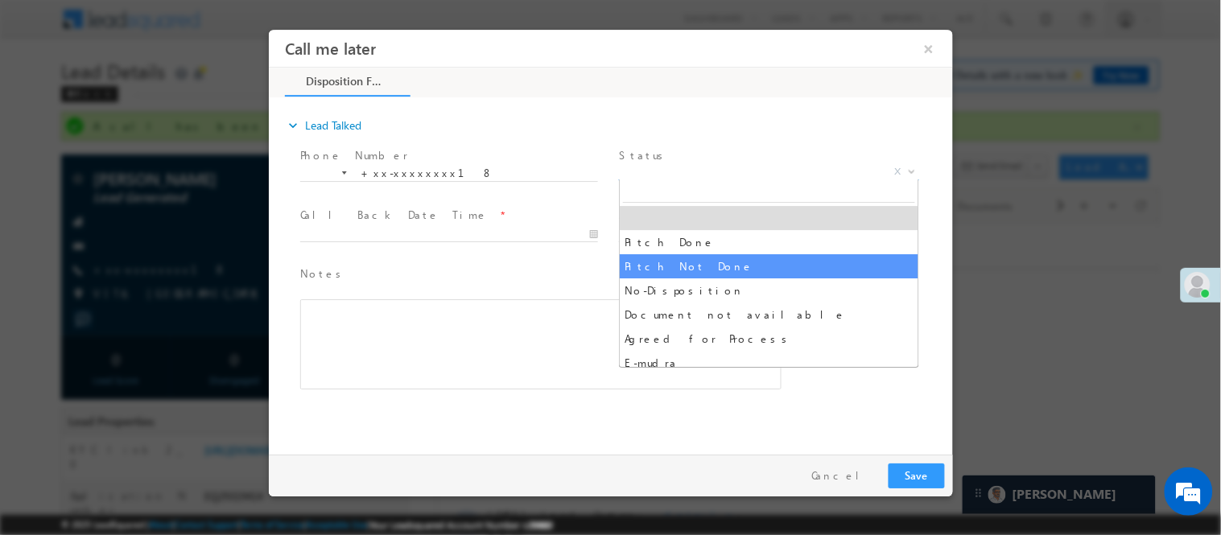
select select "Pitch Not Done"
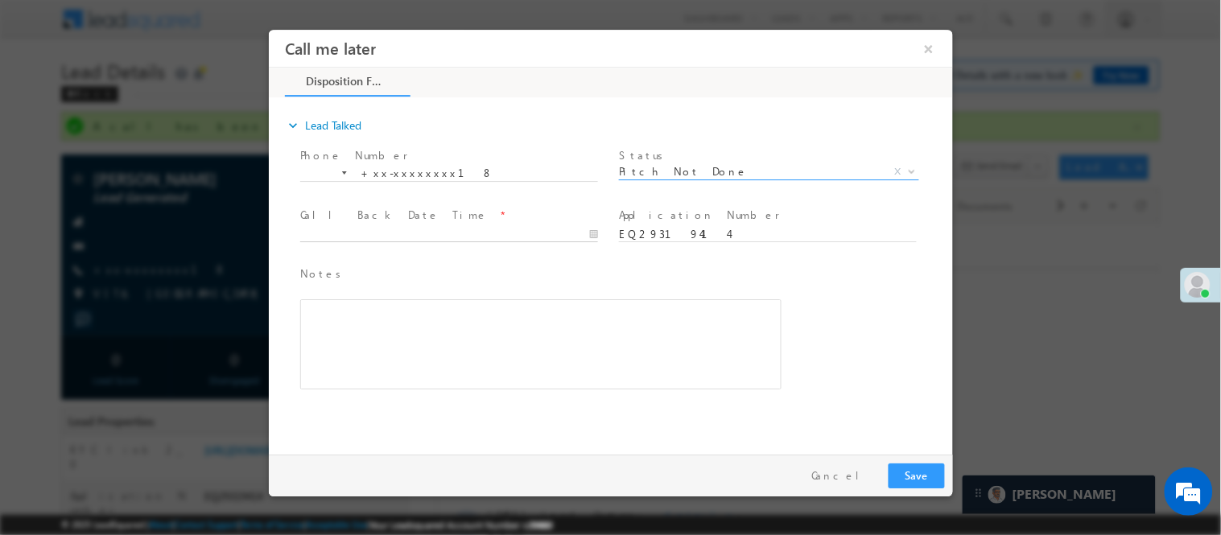
type input "09/21/25 11:50 AM"
click at [513, 231] on input "09/21/25 11:50 AM" at bounding box center [448, 234] width 298 height 16
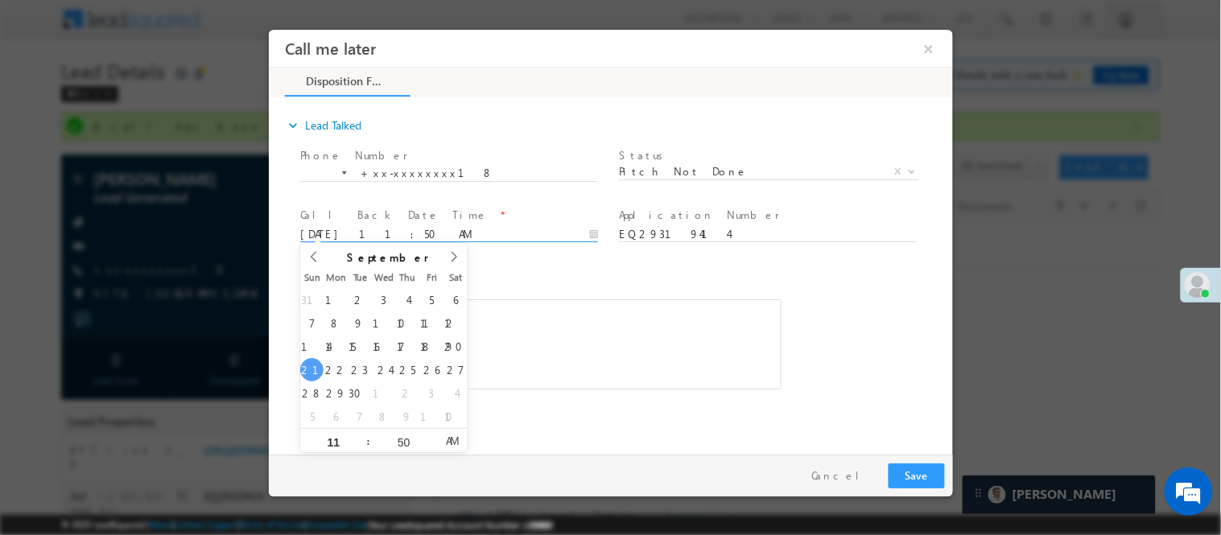
click at [914, 460] on div "Pay & Save Save Cancel" at bounding box center [614, 475] width 692 height 42
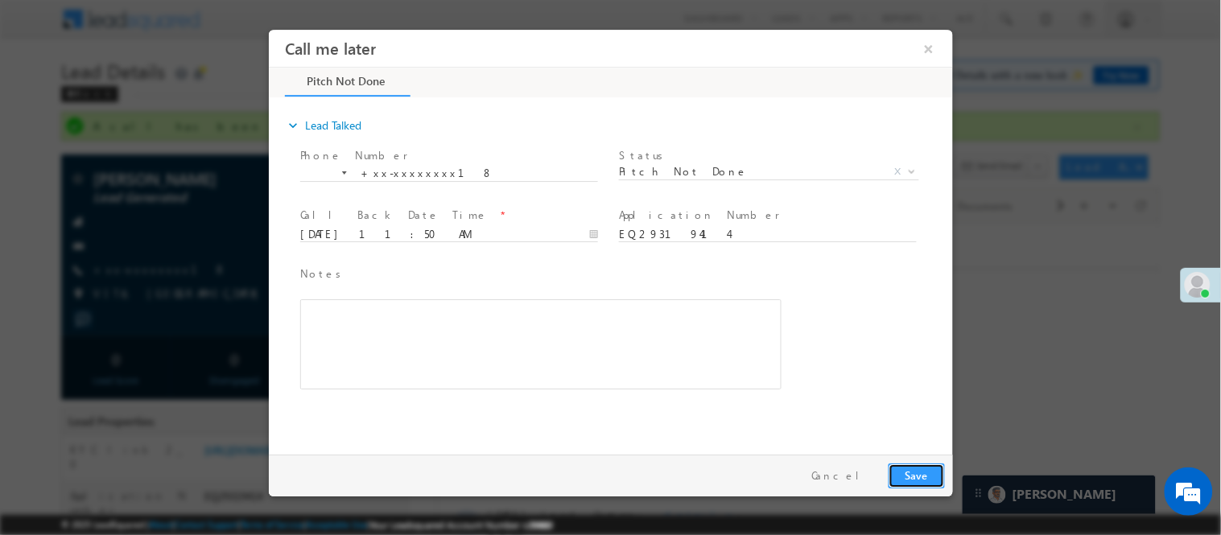
click at [917, 464] on button "Save" at bounding box center [916, 475] width 56 height 25
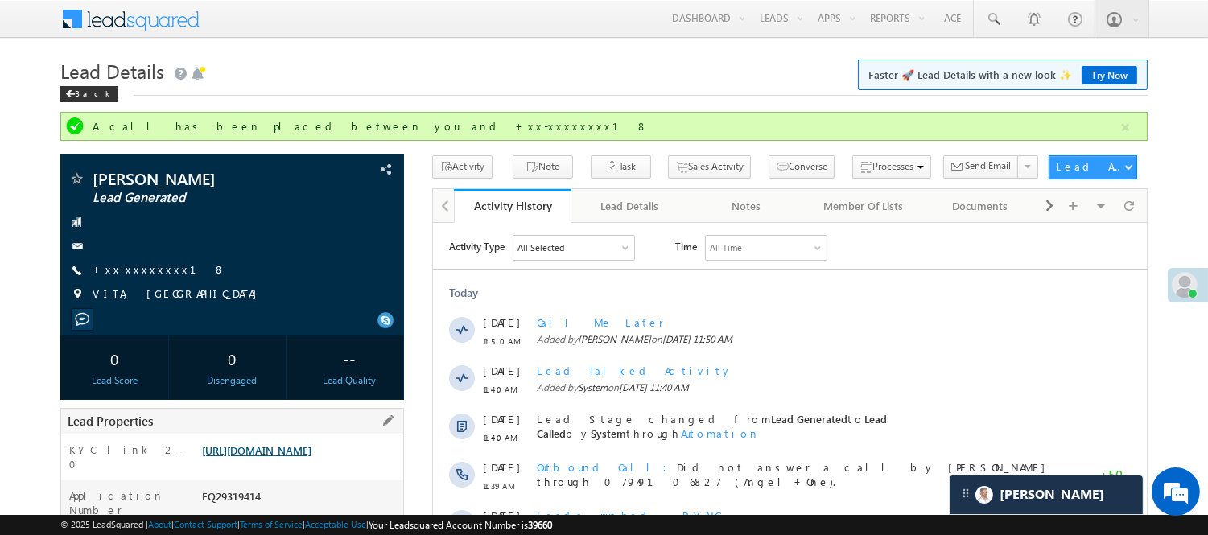
click at [309, 457] on link "https://angelbroking1-pk3em7sa.customui-test.leadsquared.com?leadId=32e03efe-2f…" at bounding box center [256, 450] width 109 height 14
click at [311, 457] on link "https://angelbroking1-pk3em7sa.customui-test.leadsquared.com?leadId=32e03efe-2f…" at bounding box center [256, 450] width 109 height 14
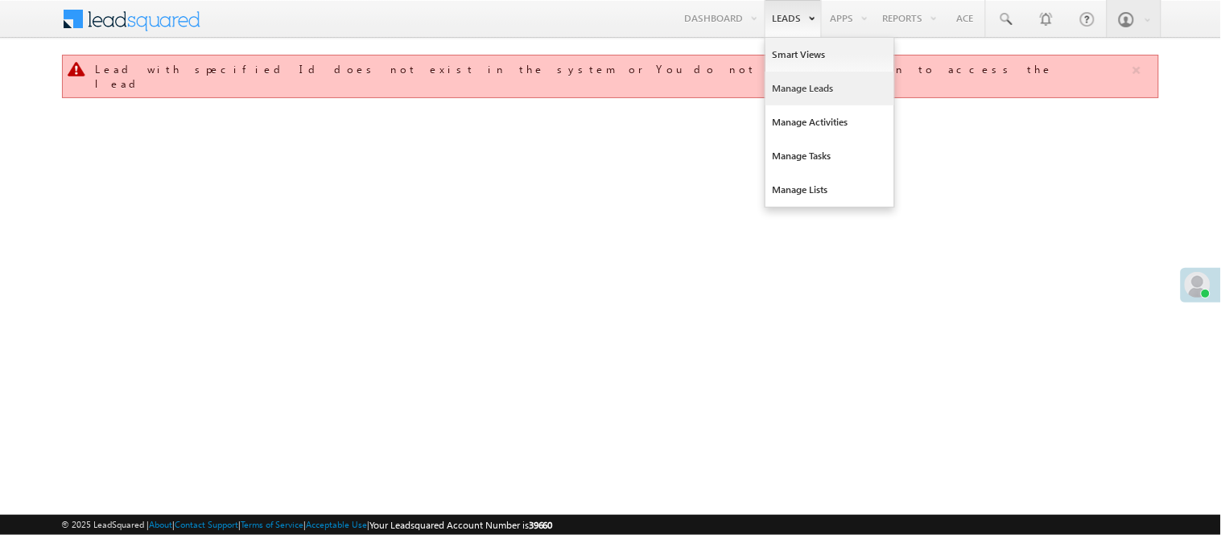
drag, startPoint x: 0, startPoint y: 0, endPoint x: 785, endPoint y: 89, distance: 789.7
click at [785, 89] on link "Manage Leads" at bounding box center [829, 89] width 129 height 34
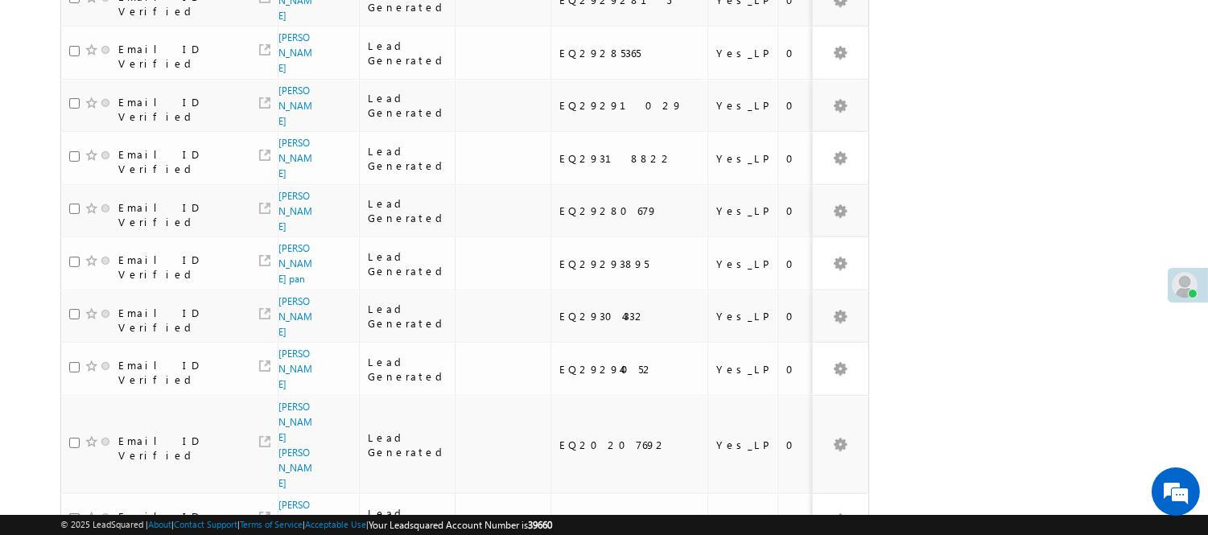
scroll to position [1206, 0]
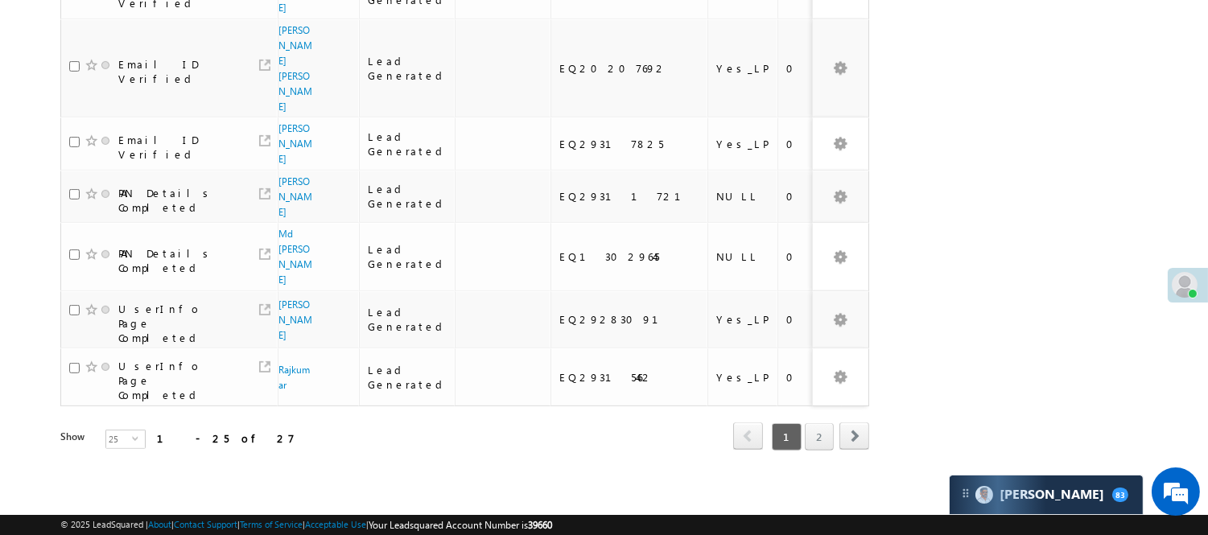
click at [807, 430] on link "2" at bounding box center [819, 436] width 29 height 27
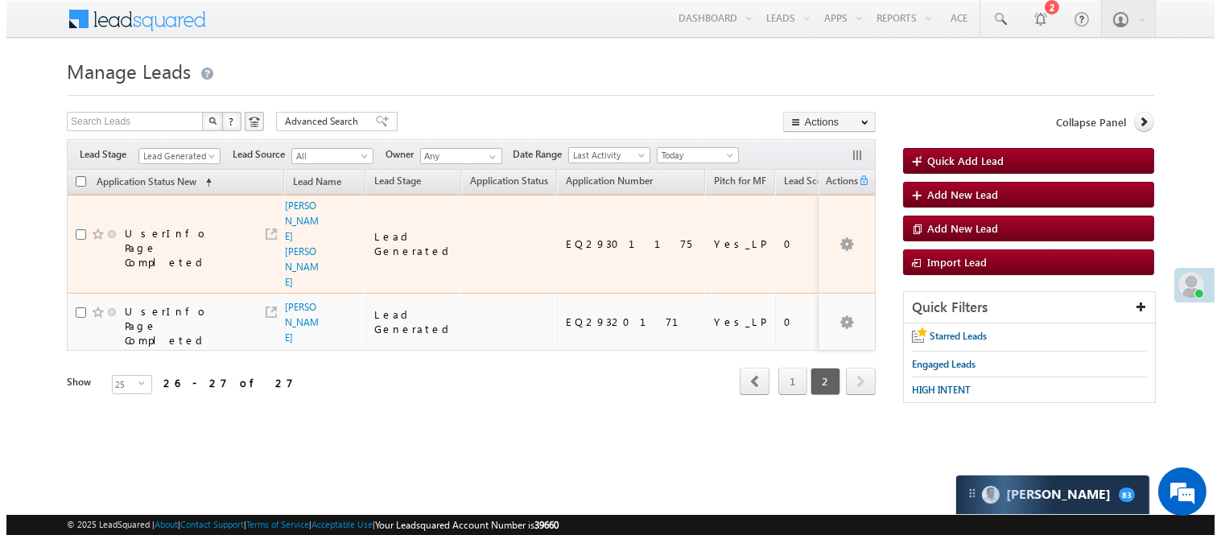
scroll to position [0, 0]
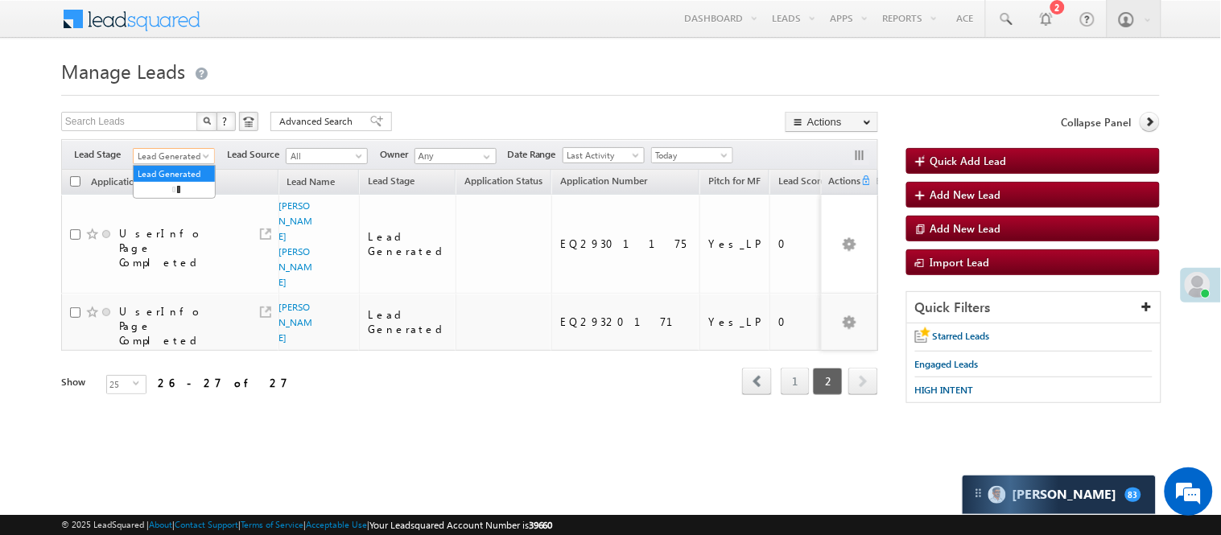
click at [171, 149] on span "Lead Generated" at bounding box center [172, 156] width 76 height 14
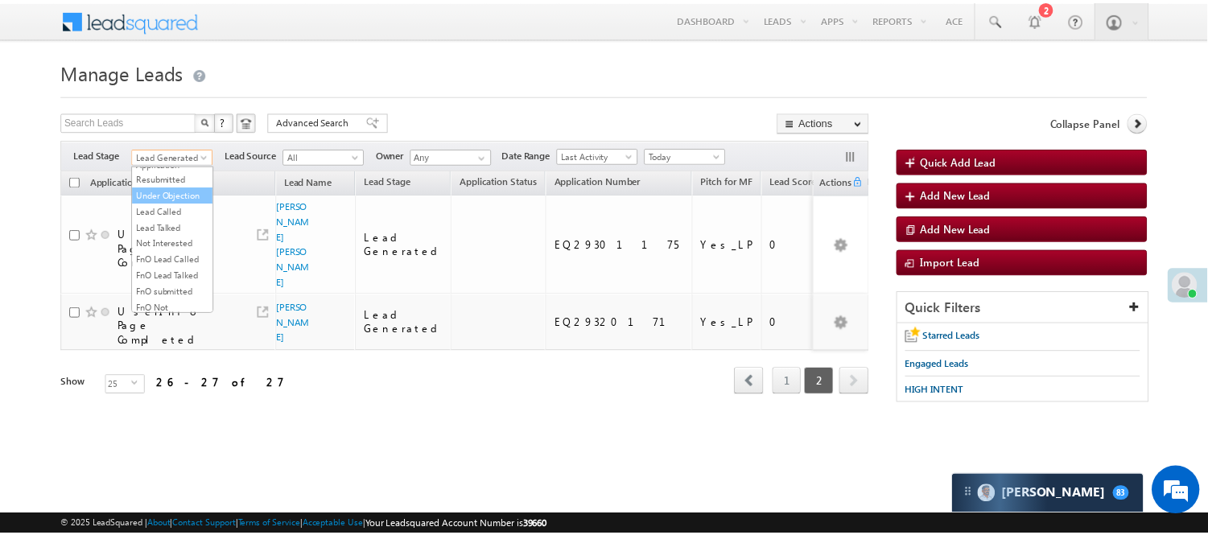
scroll to position [179, 0]
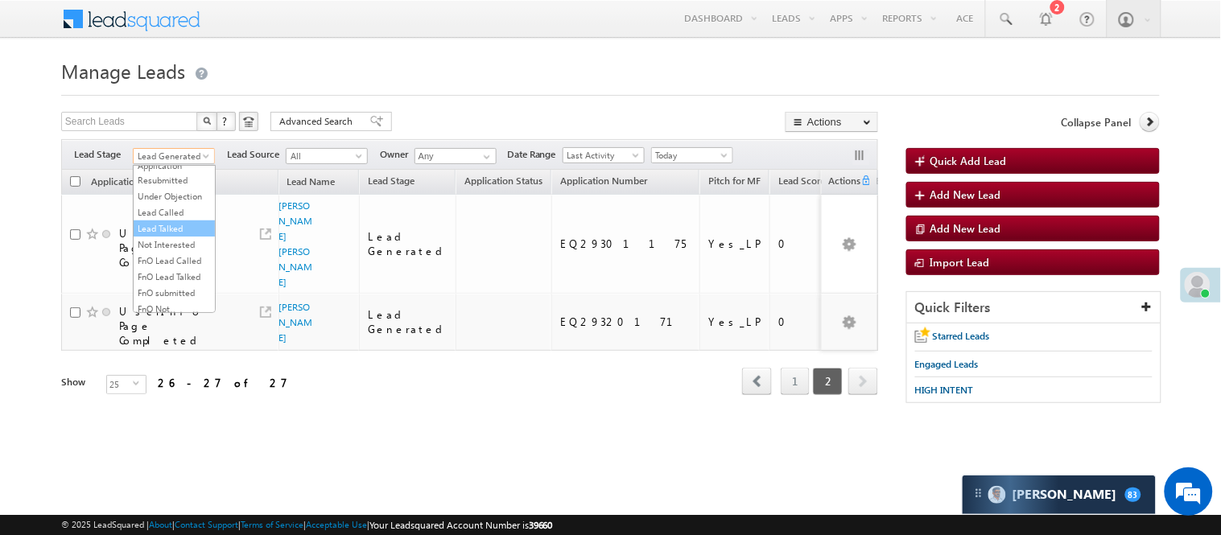
click at [170, 236] on link "Lead Talked" at bounding box center [174, 228] width 81 height 14
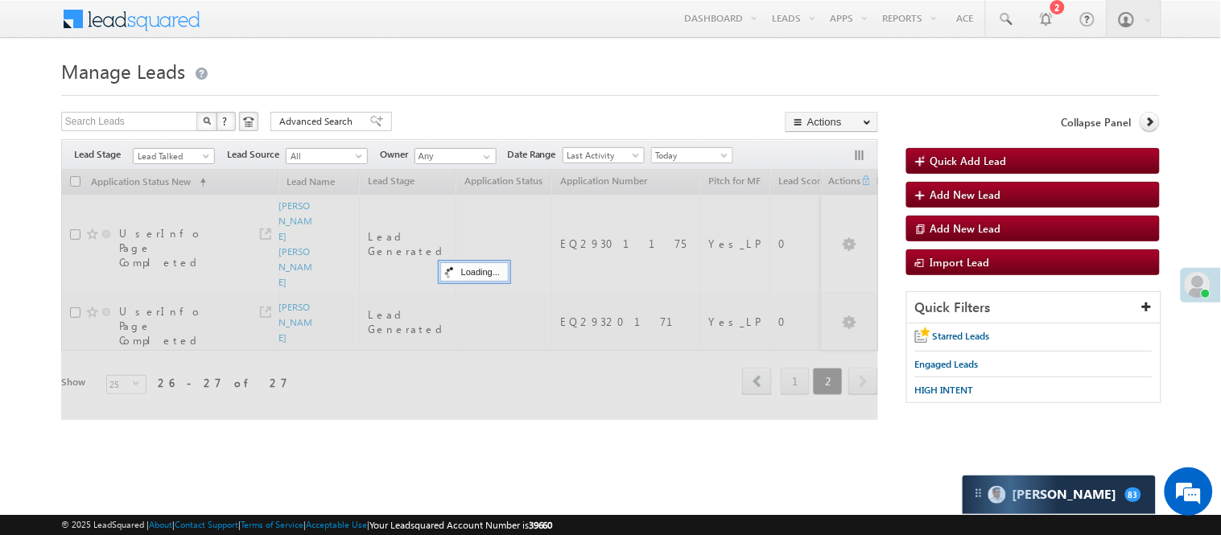
click at [505, 55] on h1 "Manage Leads" at bounding box center [610, 69] width 1099 height 31
click at [169, 159] on span "Lead Talked" at bounding box center [172, 156] width 76 height 14
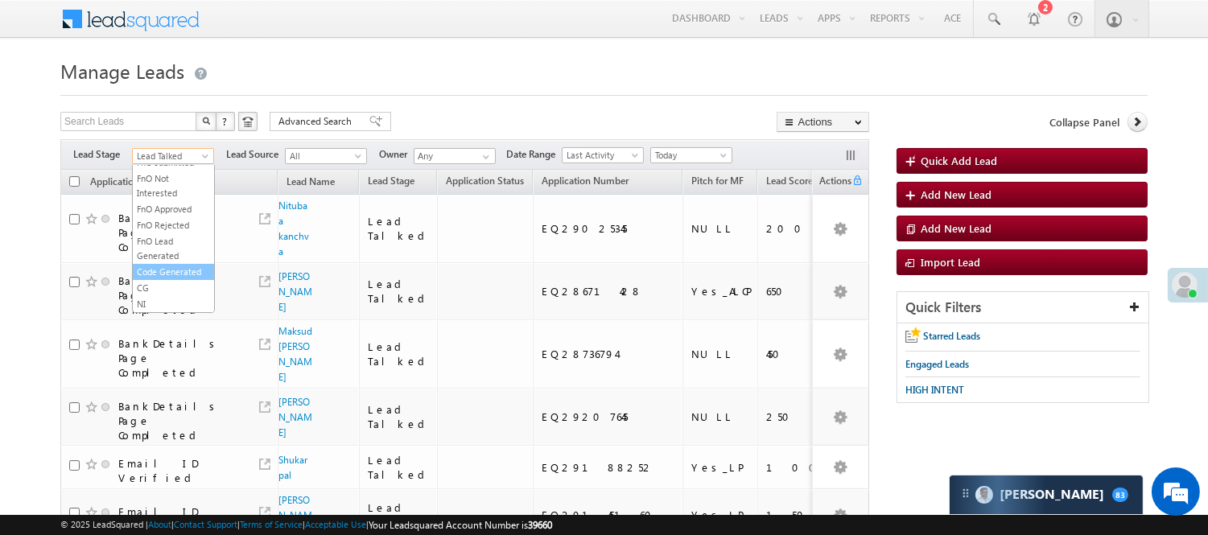
scroll to position [399, 0]
click at [162, 266] on link "Code Generated" at bounding box center [173, 272] width 81 height 14
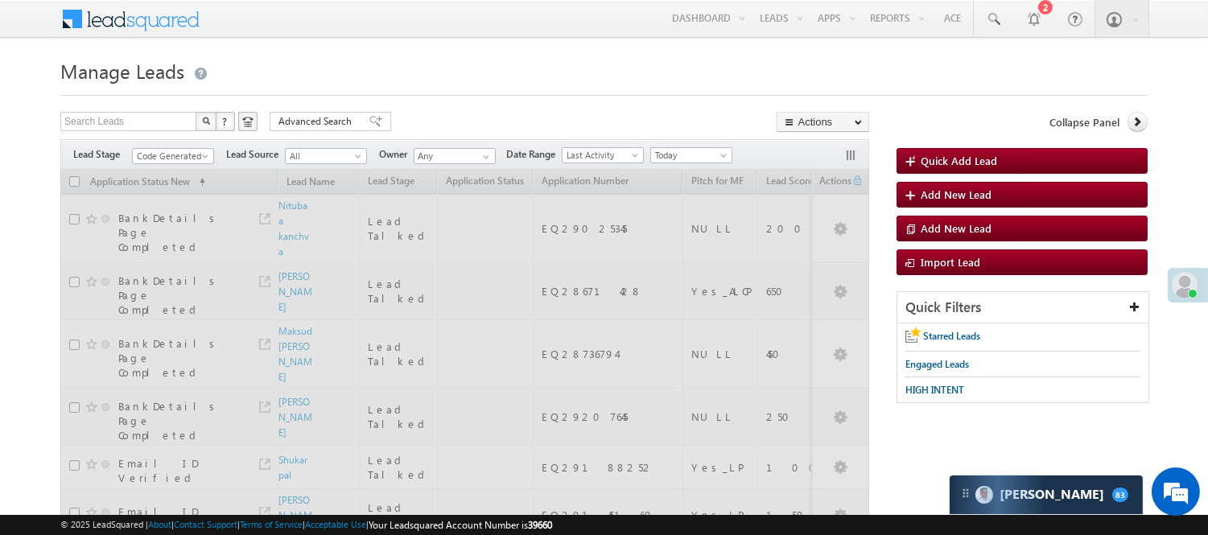
click at [508, 75] on h1 "Manage Leads" at bounding box center [603, 69] width 1087 height 31
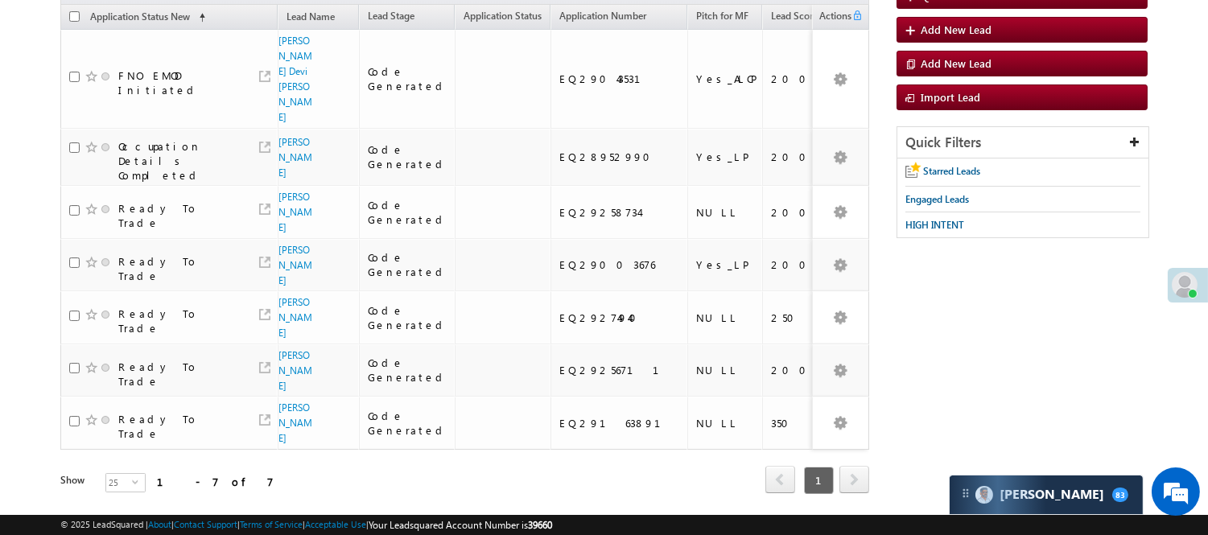
scroll to position [0, 0]
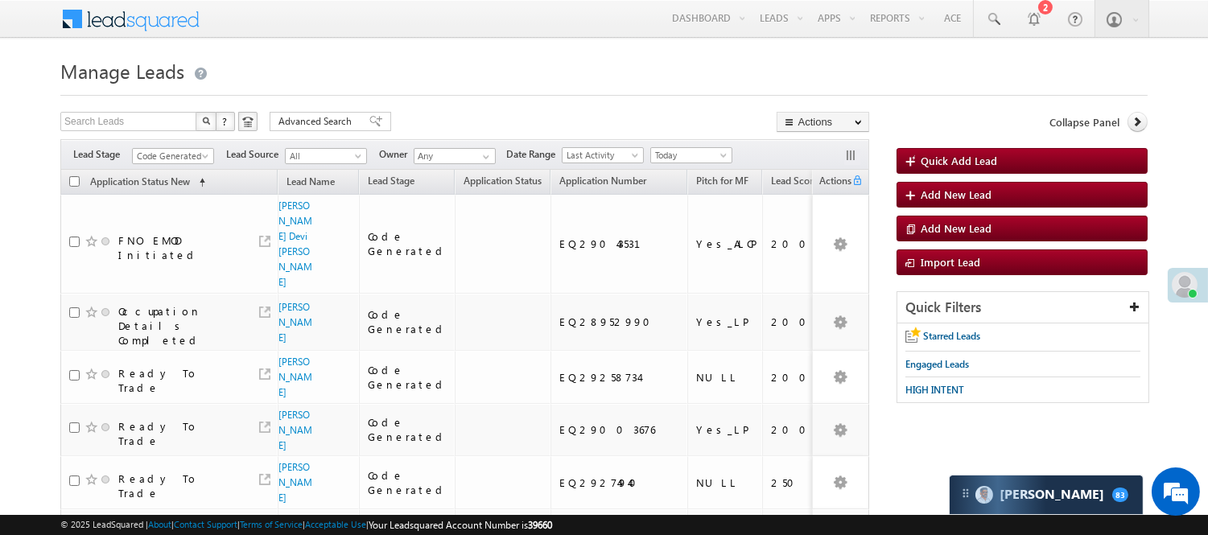
click at [364, 54] on h1 "Manage Leads" at bounding box center [603, 69] width 1087 height 31
click at [189, 158] on span "Code Generated" at bounding box center [171, 156] width 76 height 14
click at [161, 197] on link "Lead Generated" at bounding box center [173, 190] width 81 height 14
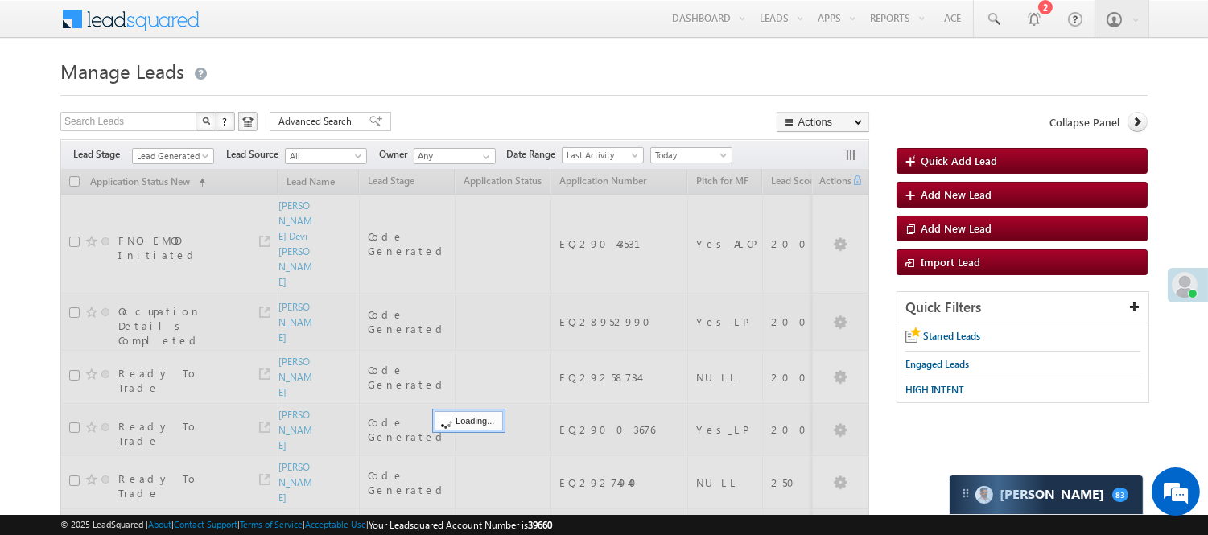
click at [453, 78] on h1 "Manage Leads" at bounding box center [603, 69] width 1087 height 31
click at [177, 156] on span "Lead Generated" at bounding box center [171, 156] width 76 height 14
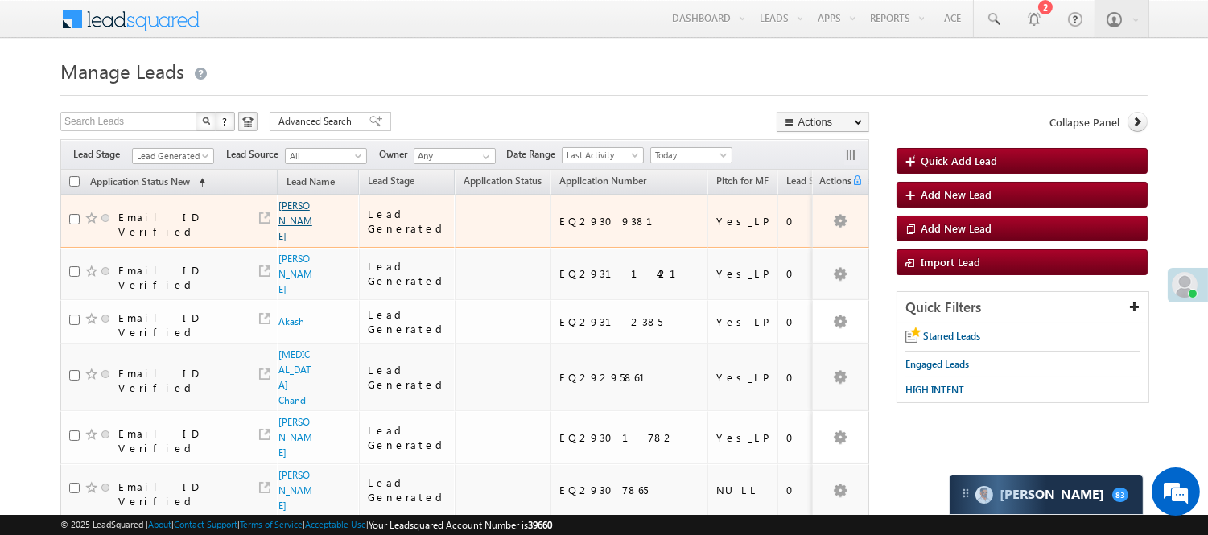
click at [286, 209] on link "[PERSON_NAME]" at bounding box center [295, 221] width 34 height 43
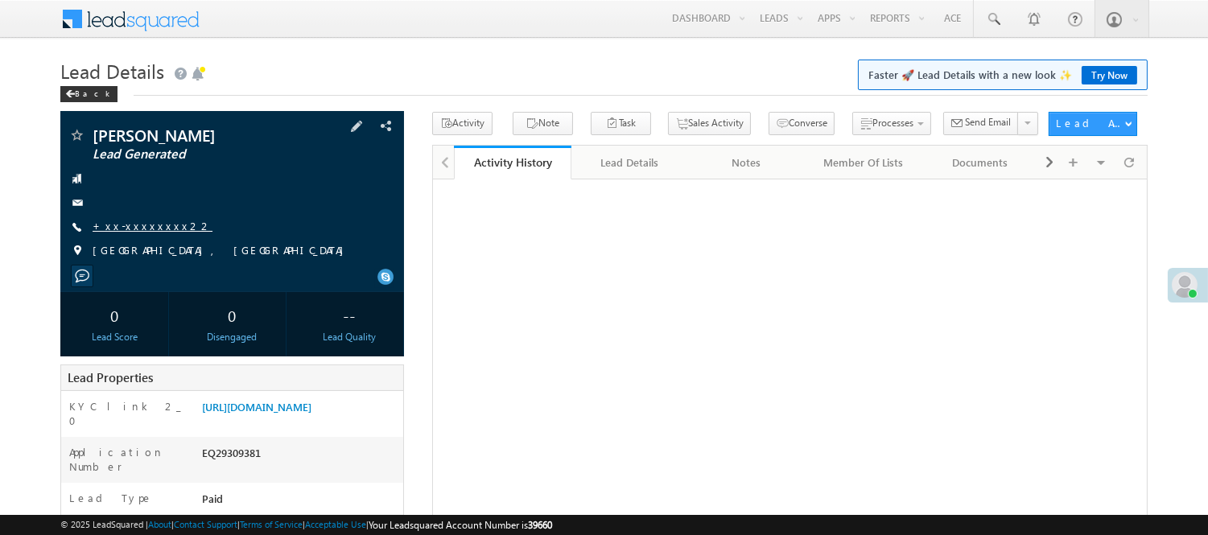
click at [134, 229] on link "+xx-xxxxxxxx22" at bounding box center [153, 226] width 120 height 14
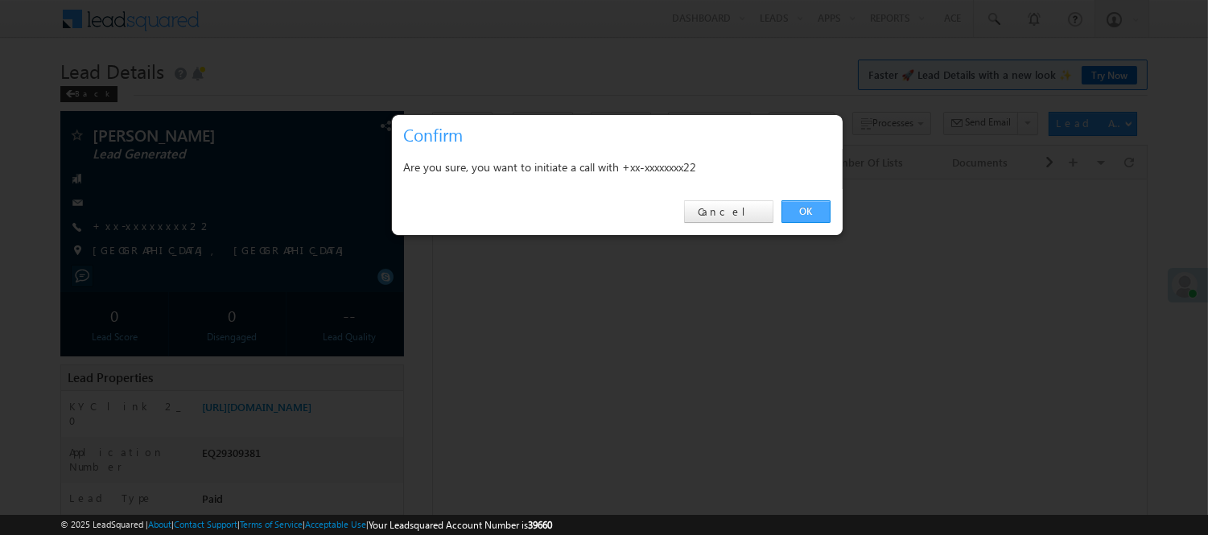
click at [821, 212] on link "OK" at bounding box center [805, 211] width 49 height 23
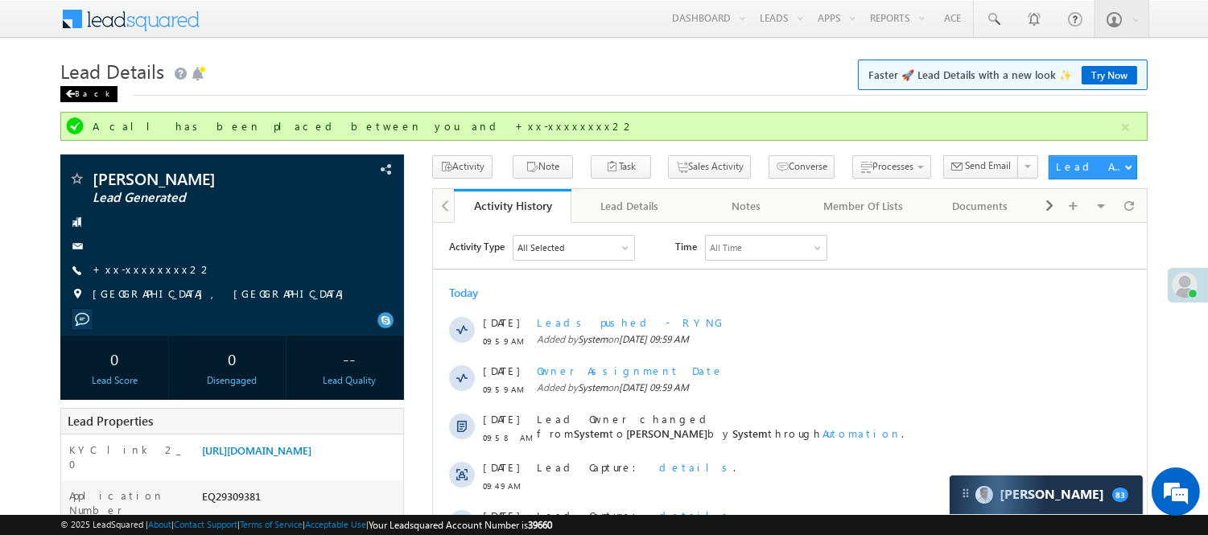
click at [83, 91] on div "Back" at bounding box center [88, 94] width 57 height 16
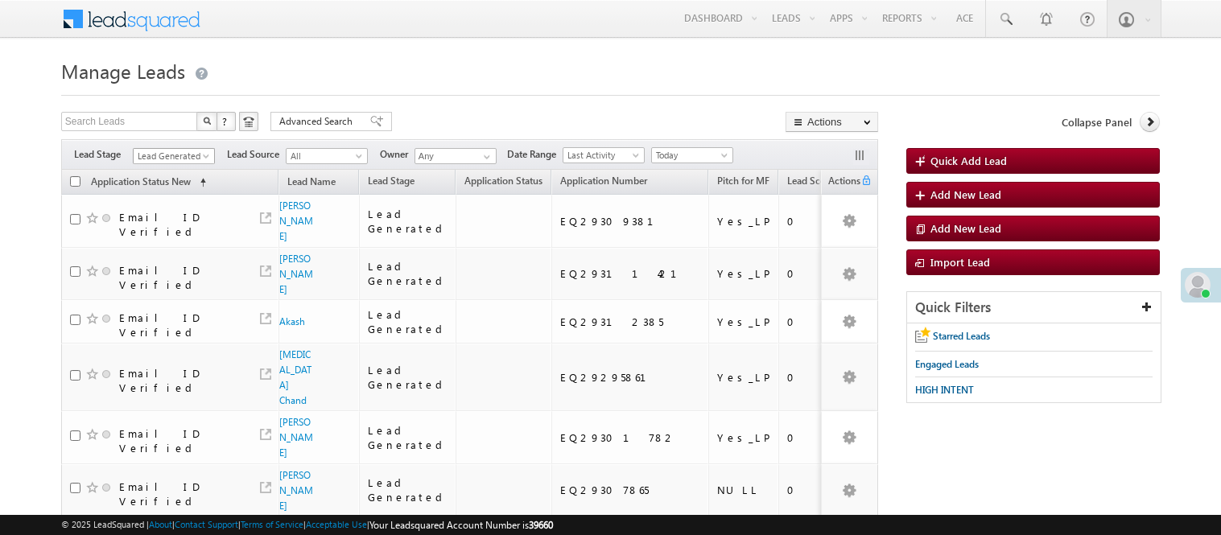
click at [177, 155] on span "Lead Generated" at bounding box center [172, 156] width 76 height 14
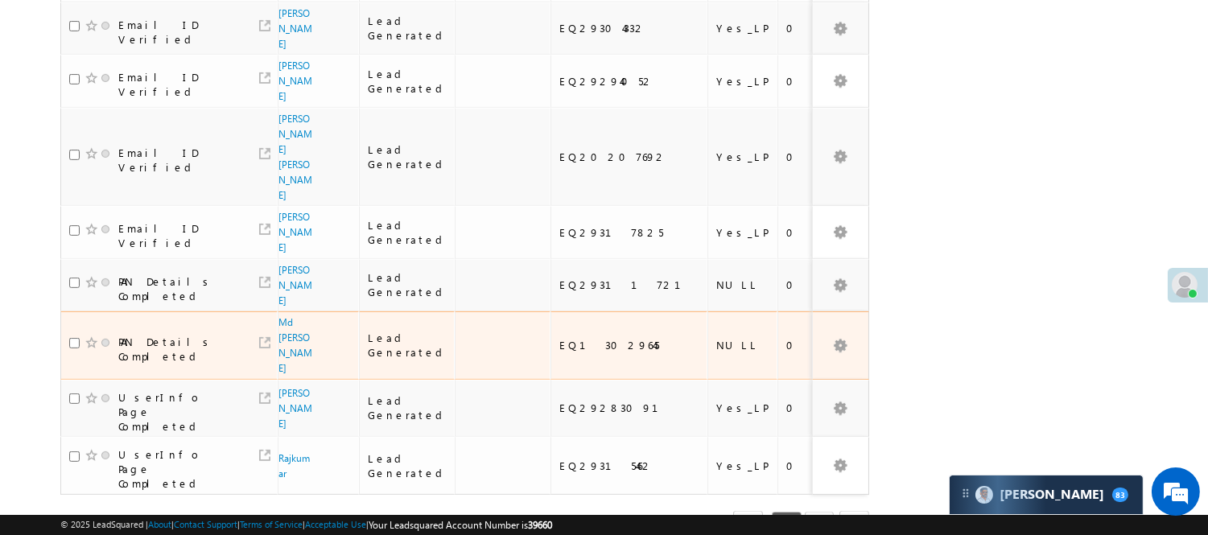
scroll to position [1206, 0]
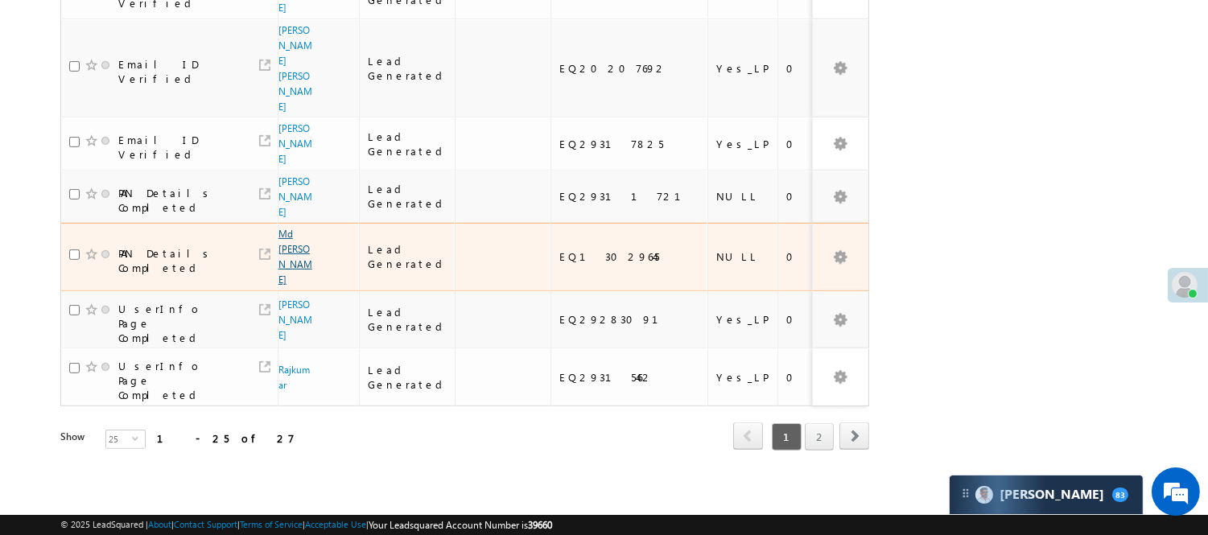
click at [282, 247] on link "Md Munna Hussain" at bounding box center [295, 257] width 34 height 58
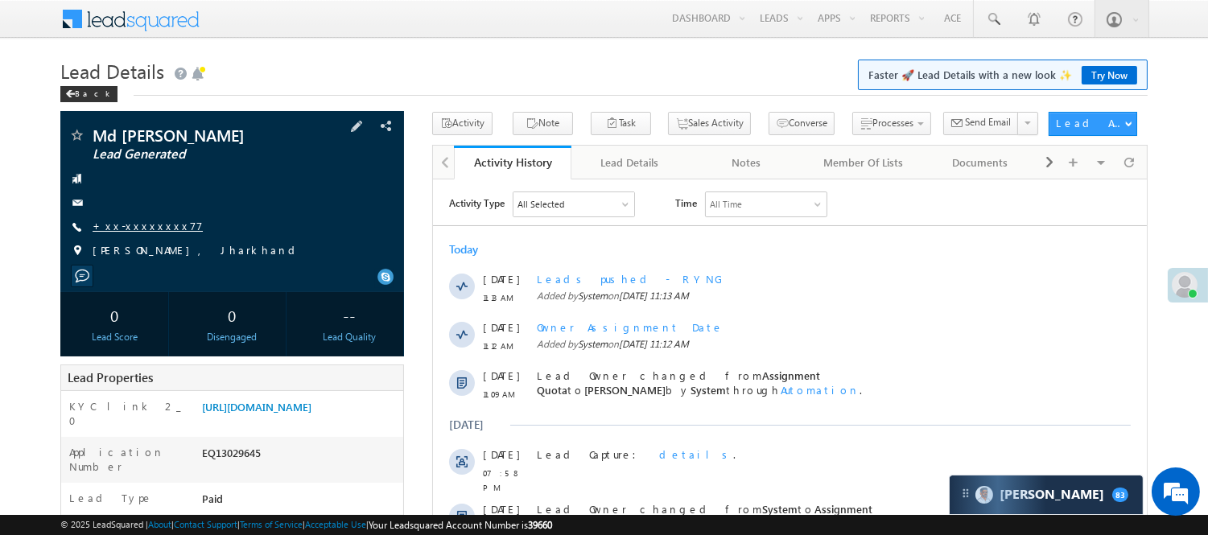
click at [133, 232] on link "+xx-xxxxxxxx77" at bounding box center [148, 226] width 110 height 14
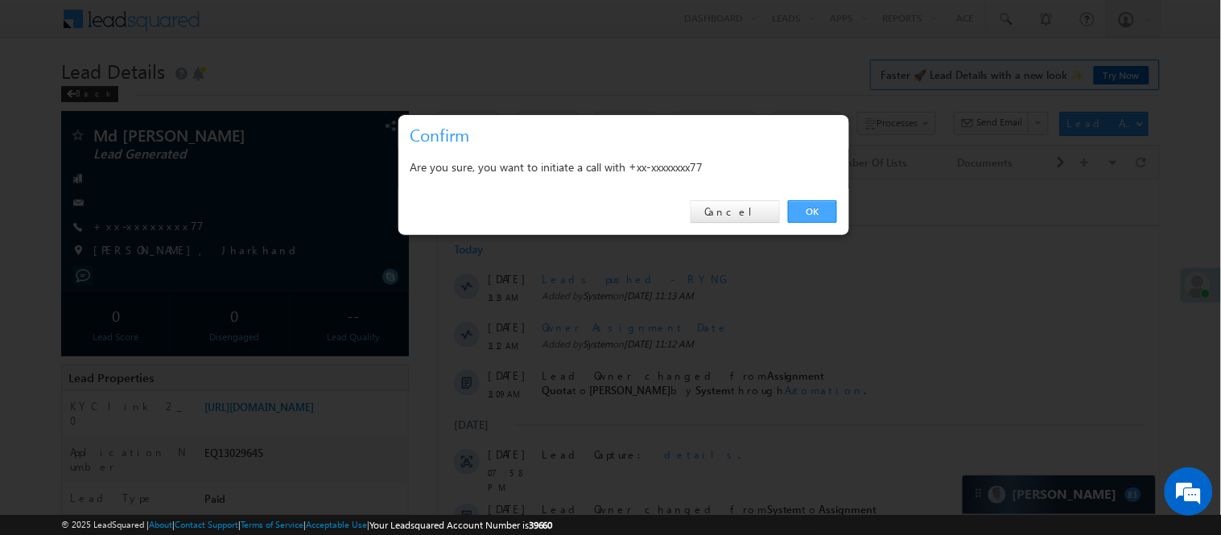
click at [806, 213] on link "OK" at bounding box center [812, 211] width 49 height 23
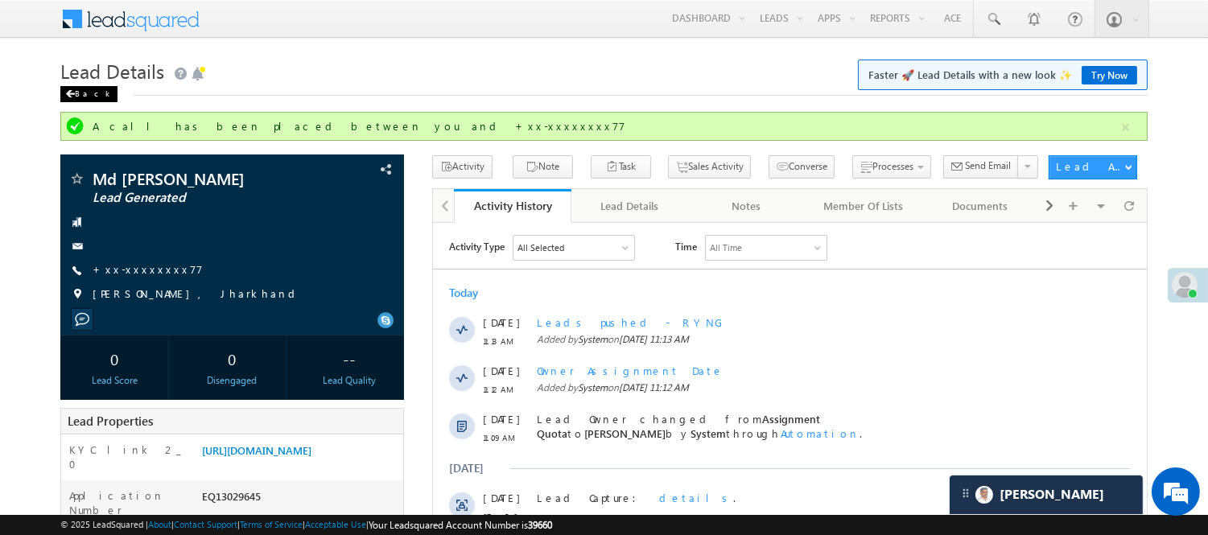
click at [83, 97] on div "Back" at bounding box center [88, 94] width 57 height 16
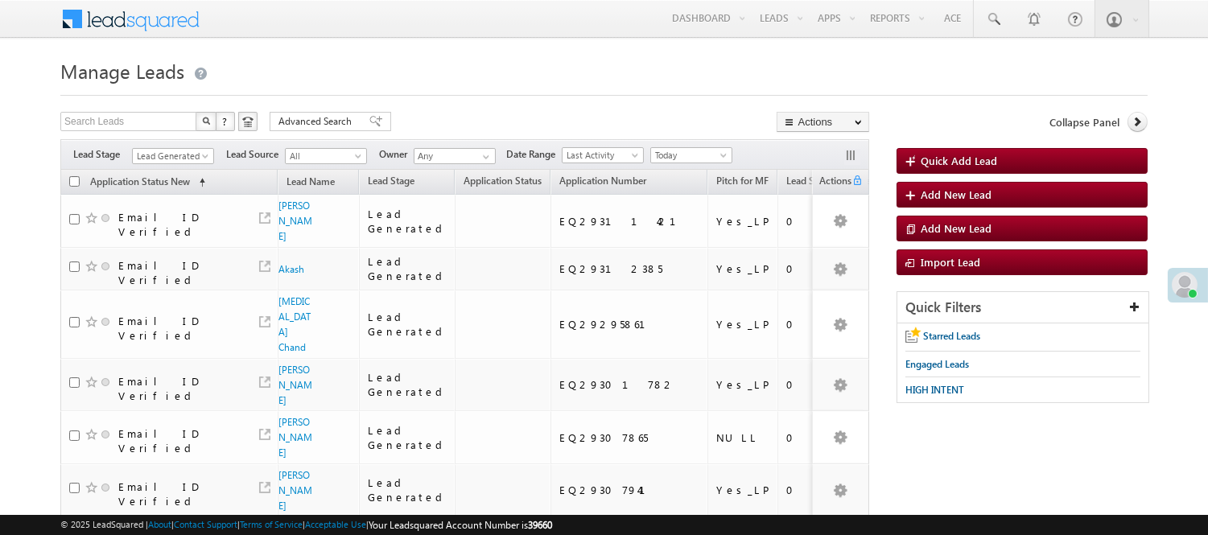
click at [196, 145] on div "Filters Lead Stage Lead Generated Lead Generated Lead Source All All Owner Any …" at bounding box center [464, 154] width 809 height 31
click at [196, 150] on span "Lead Generated" at bounding box center [171, 156] width 76 height 14
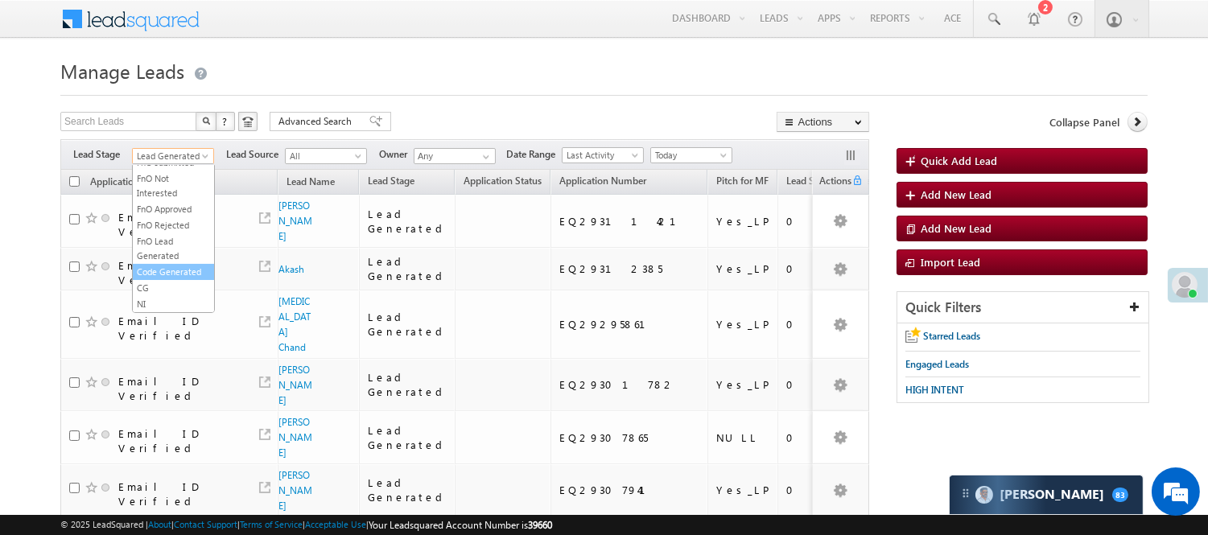
click at [164, 265] on link "Code Generated" at bounding box center [173, 272] width 81 height 14
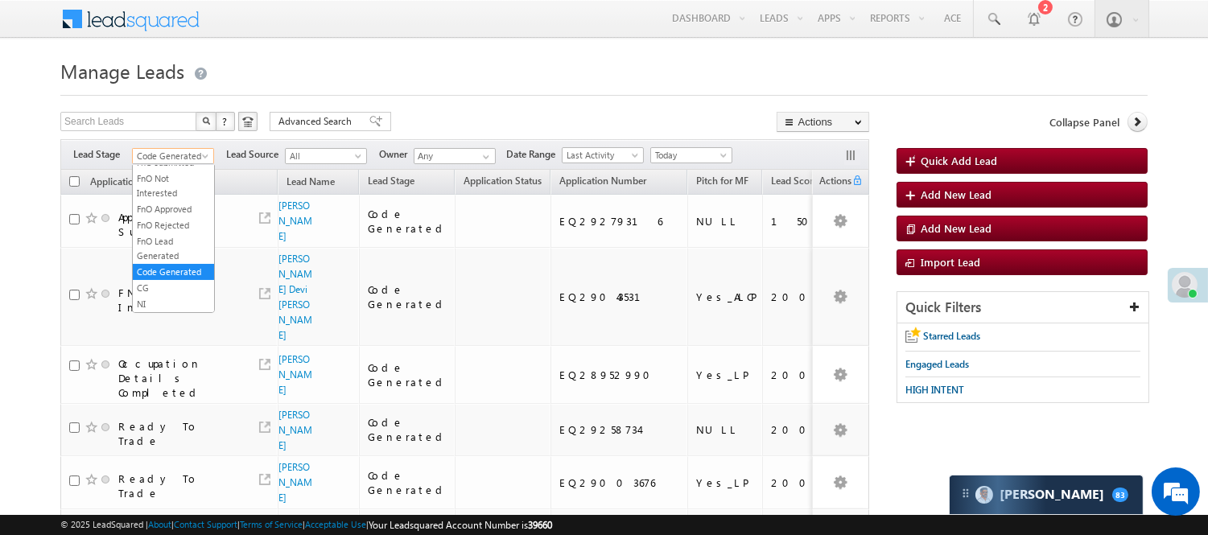
click at [179, 159] on span "Code Generated" at bounding box center [171, 156] width 76 height 14
click at [163, 197] on link "Lead Generated" at bounding box center [173, 190] width 81 height 14
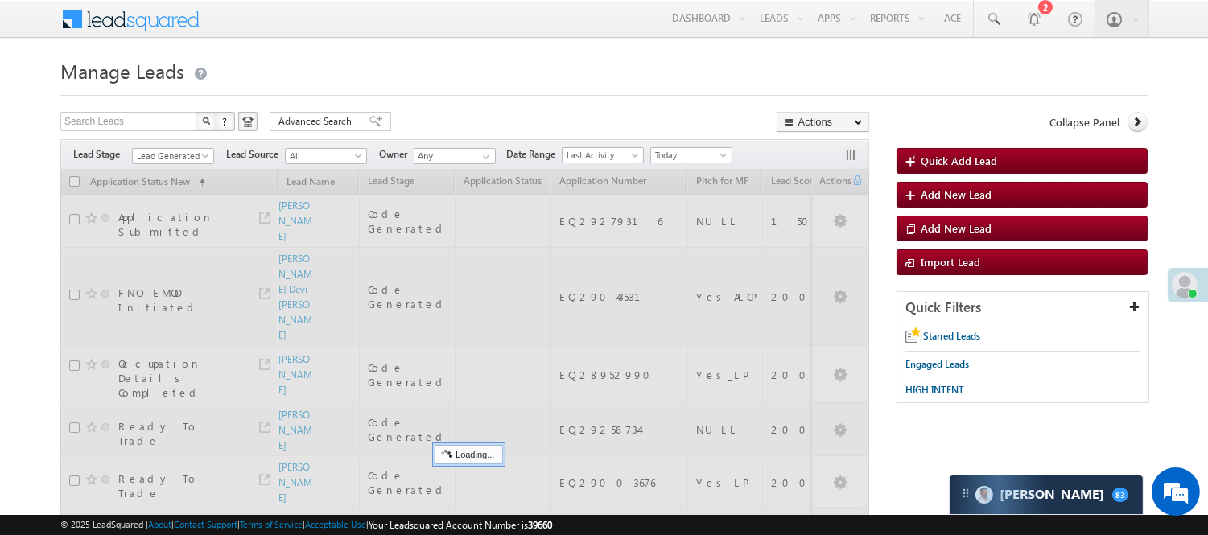
click at [407, 78] on h1 "Manage Leads" at bounding box center [603, 69] width 1087 height 31
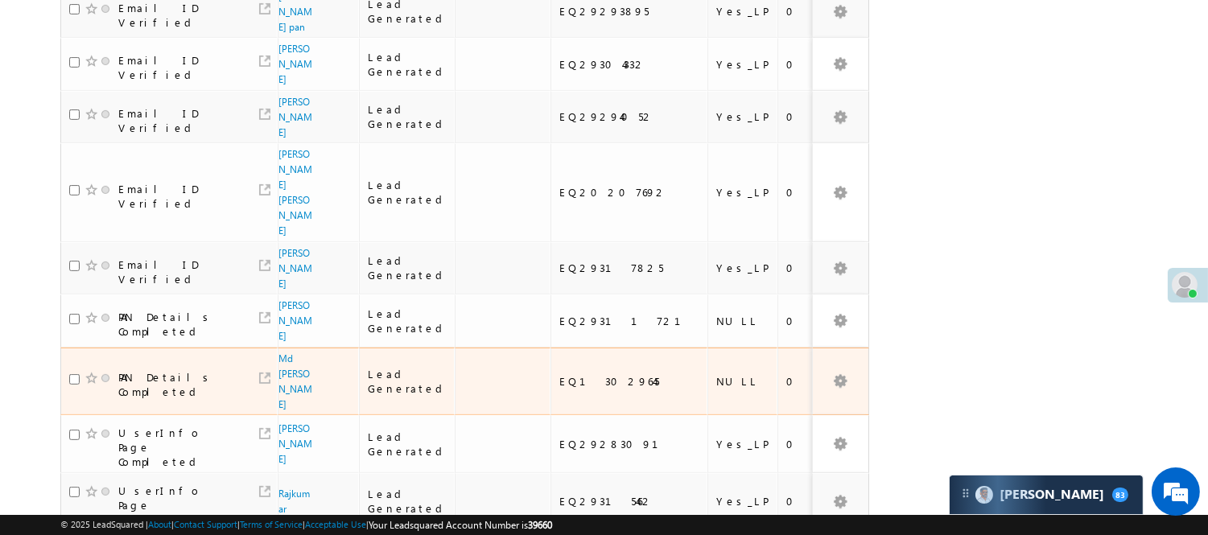
scroll to position [1191, 0]
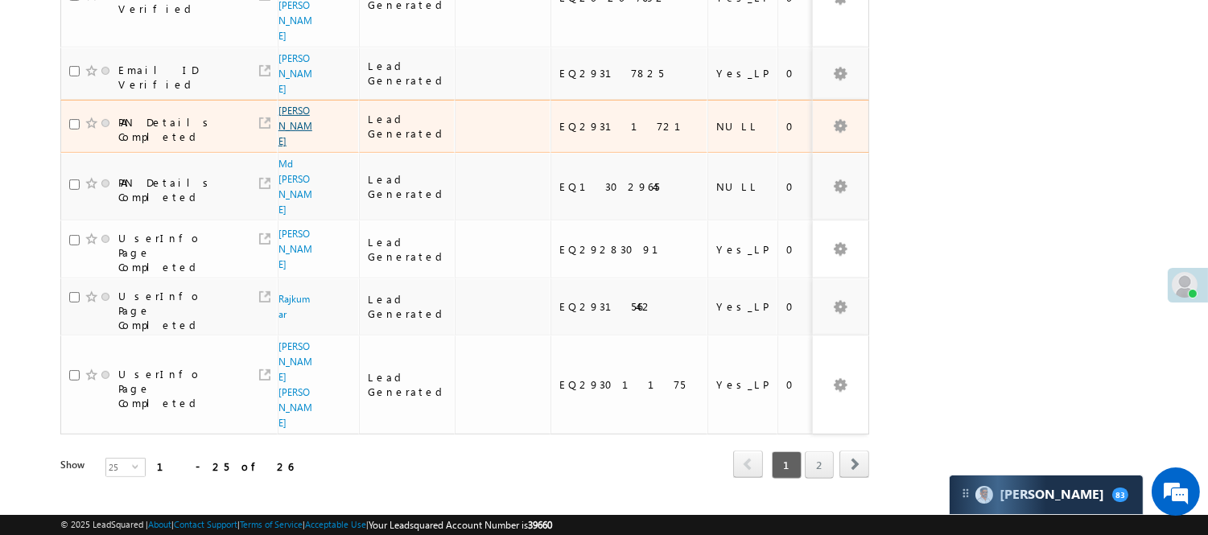
click at [282, 145] on link "Nisha Kumari" at bounding box center [295, 126] width 34 height 43
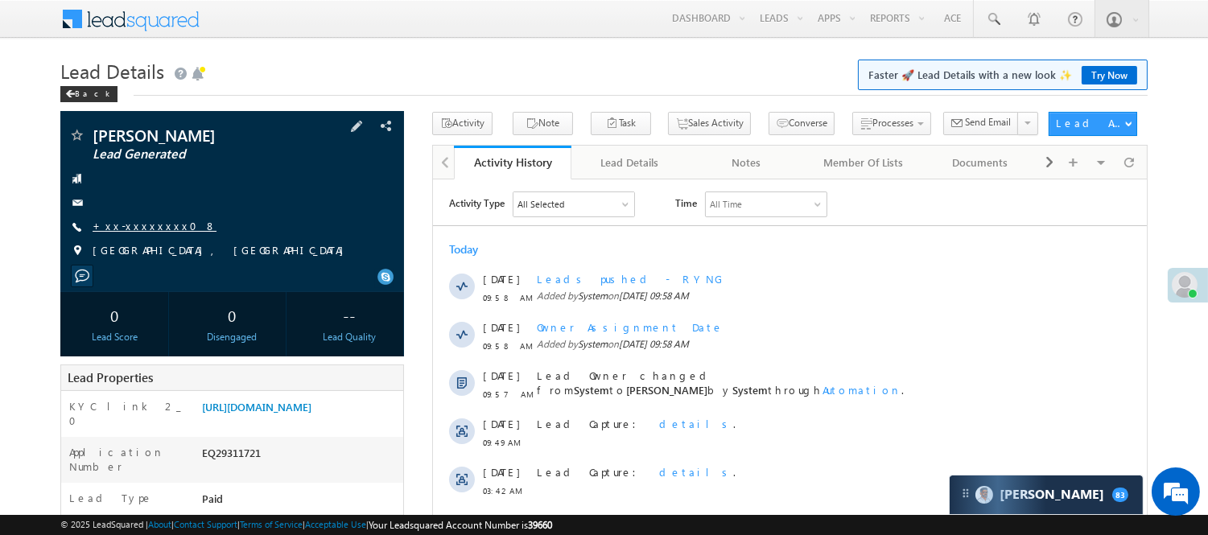
click at [140, 231] on link "+xx-xxxxxxxx08" at bounding box center [155, 226] width 124 height 14
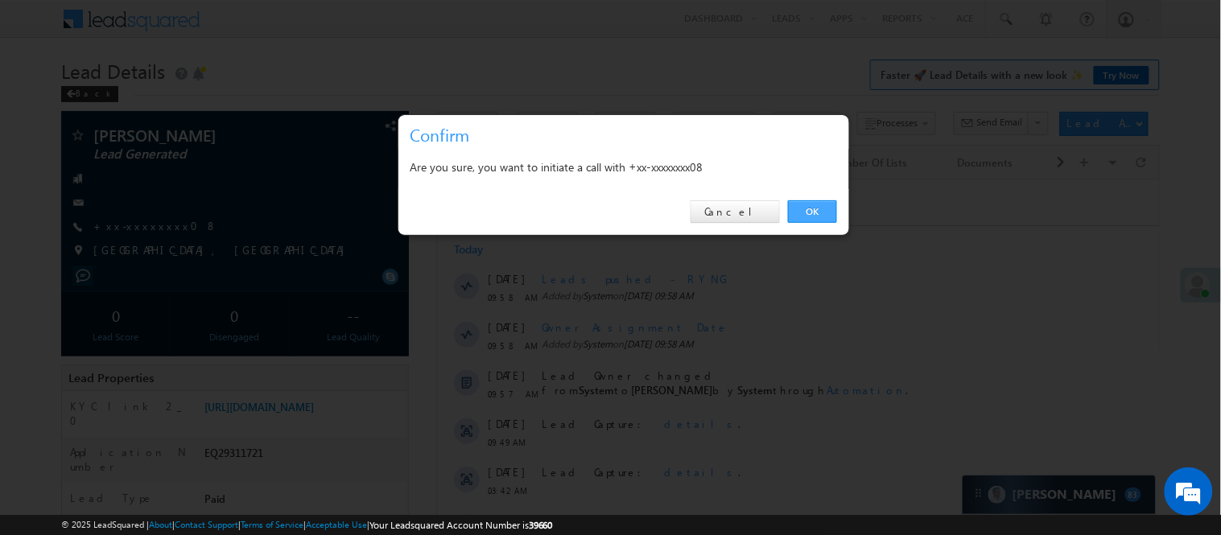
click at [814, 206] on link "OK" at bounding box center [812, 211] width 49 height 23
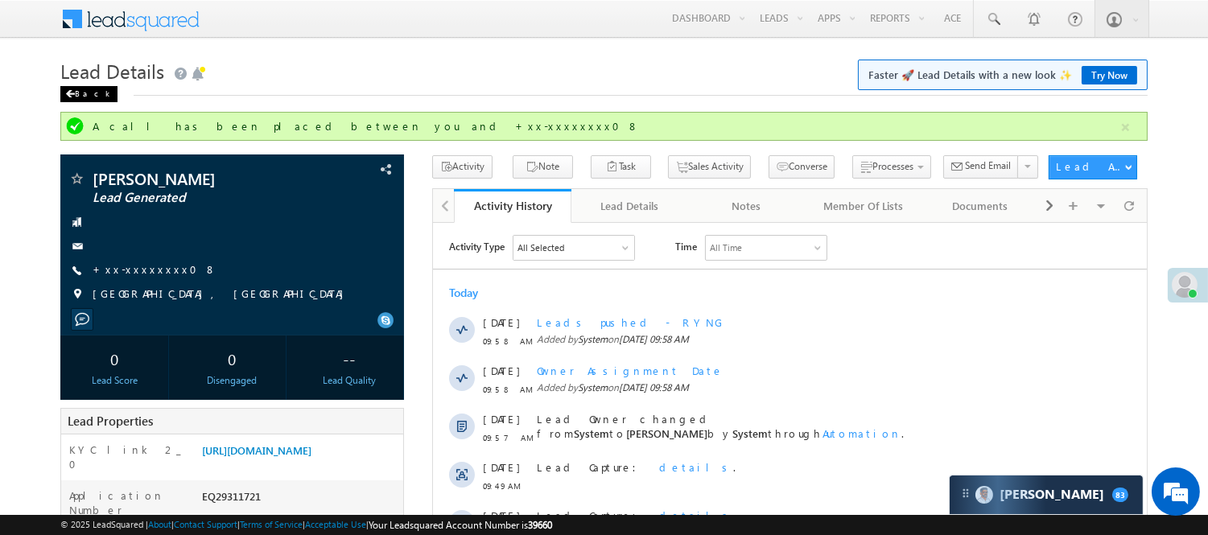
click at [84, 92] on div "Back" at bounding box center [88, 94] width 57 height 16
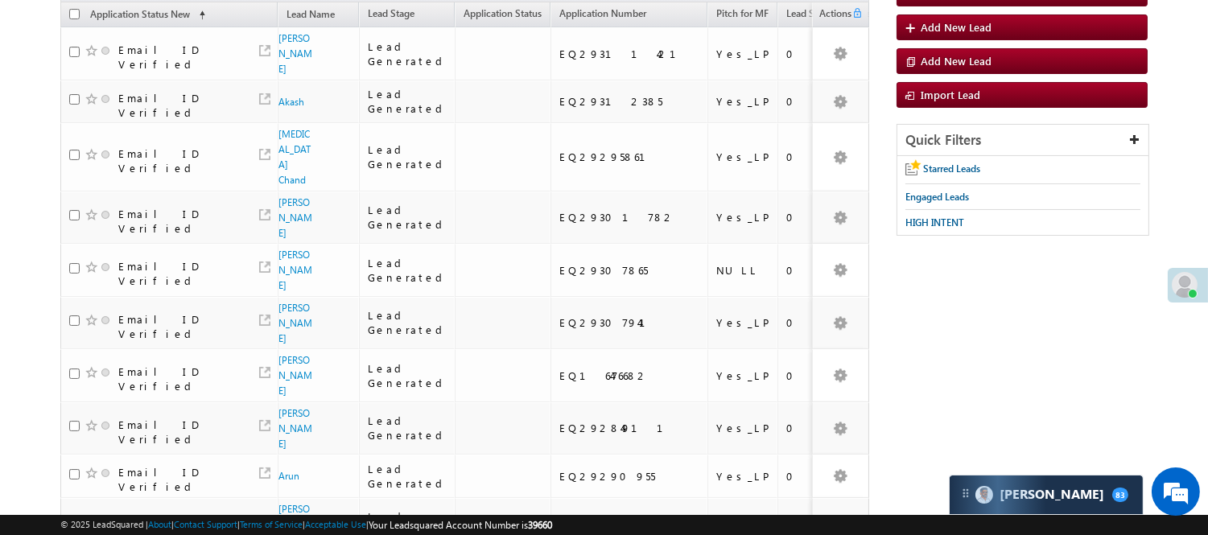
scroll to position [1161, 0]
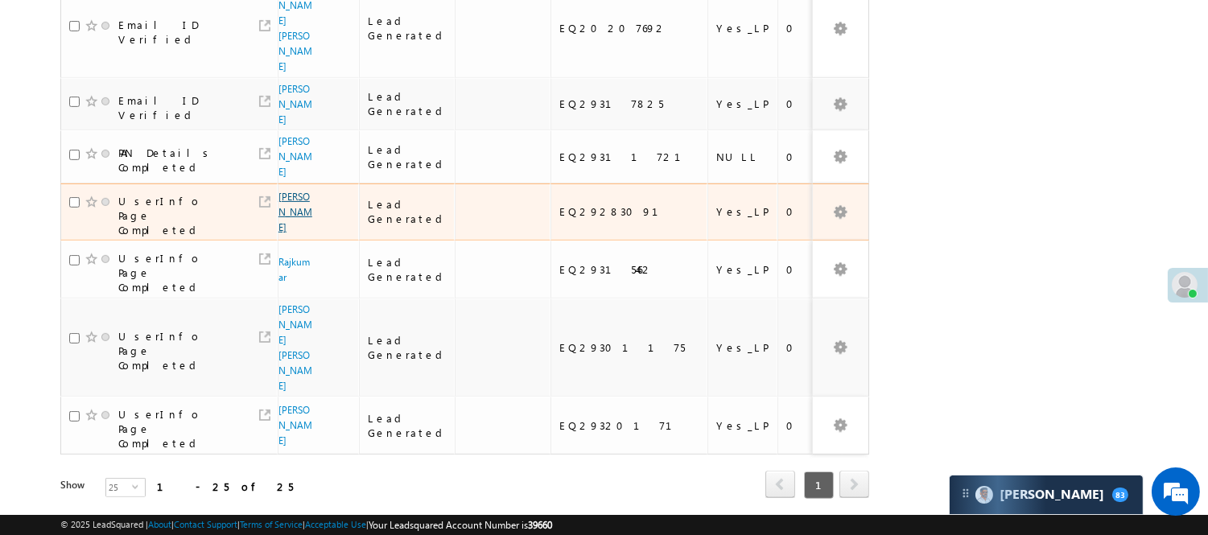
click at [288, 222] on link "[PERSON_NAME]" at bounding box center [295, 212] width 34 height 43
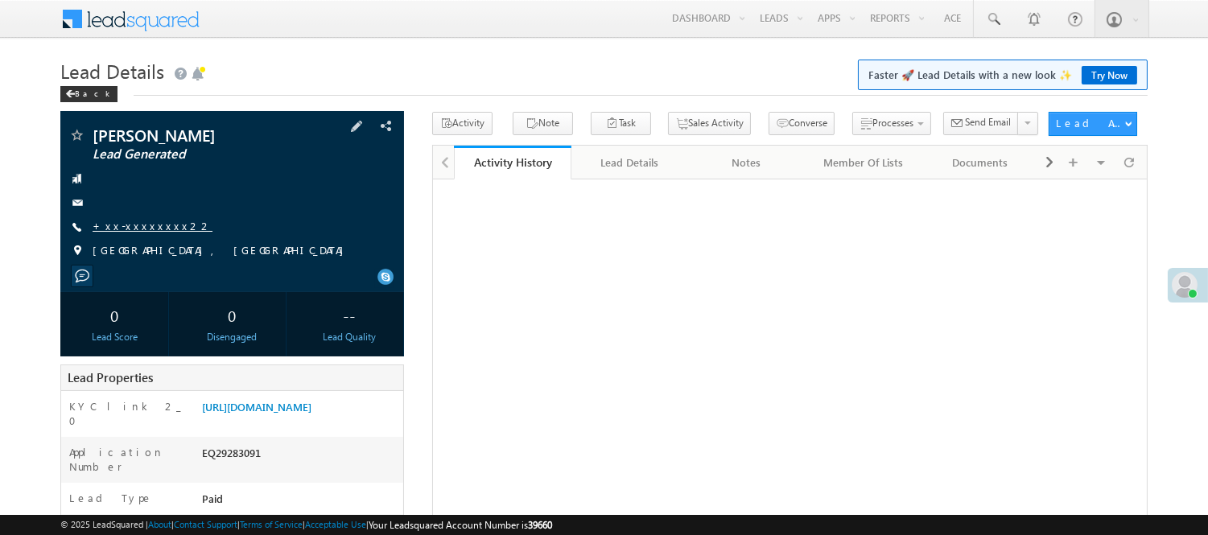
click at [134, 223] on link "+xx-xxxxxxxx22" at bounding box center [153, 226] width 120 height 14
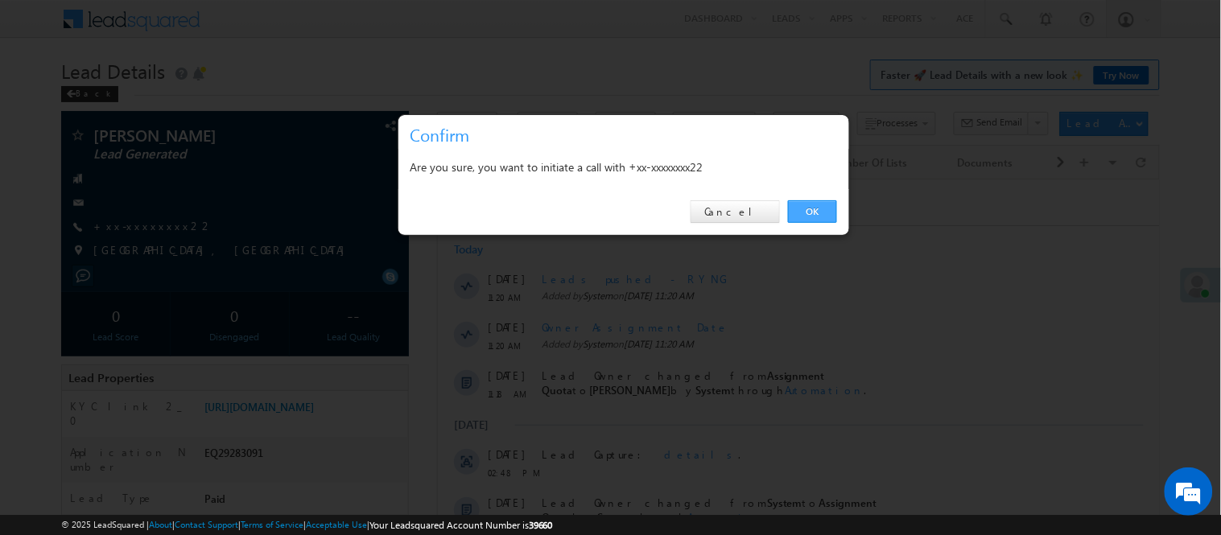
click at [822, 207] on link "OK" at bounding box center [812, 211] width 49 height 23
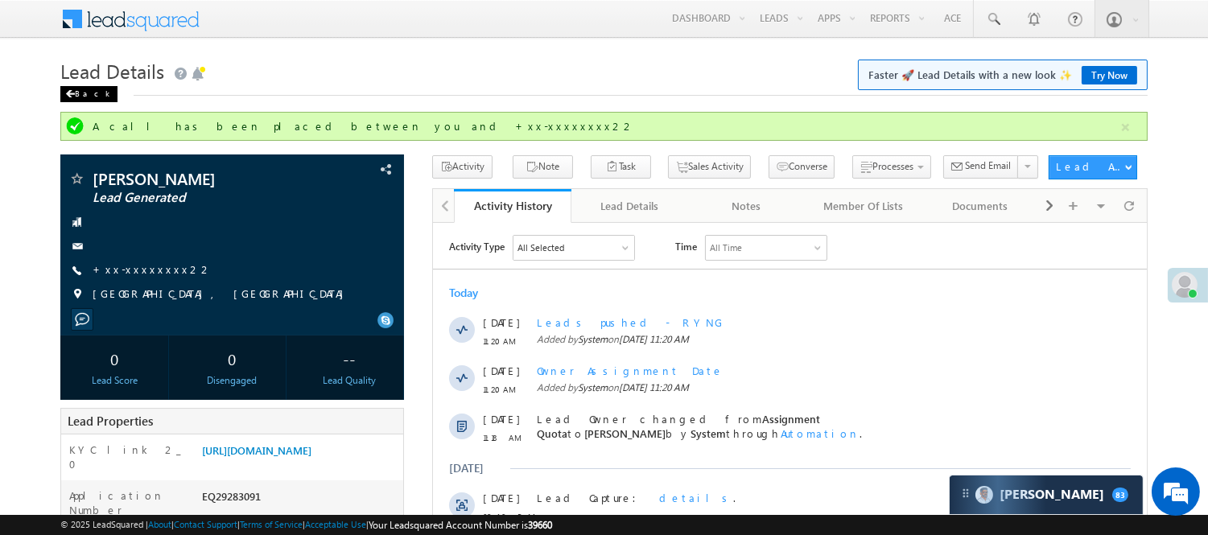
click at [76, 90] on div "Back" at bounding box center [88, 94] width 57 height 16
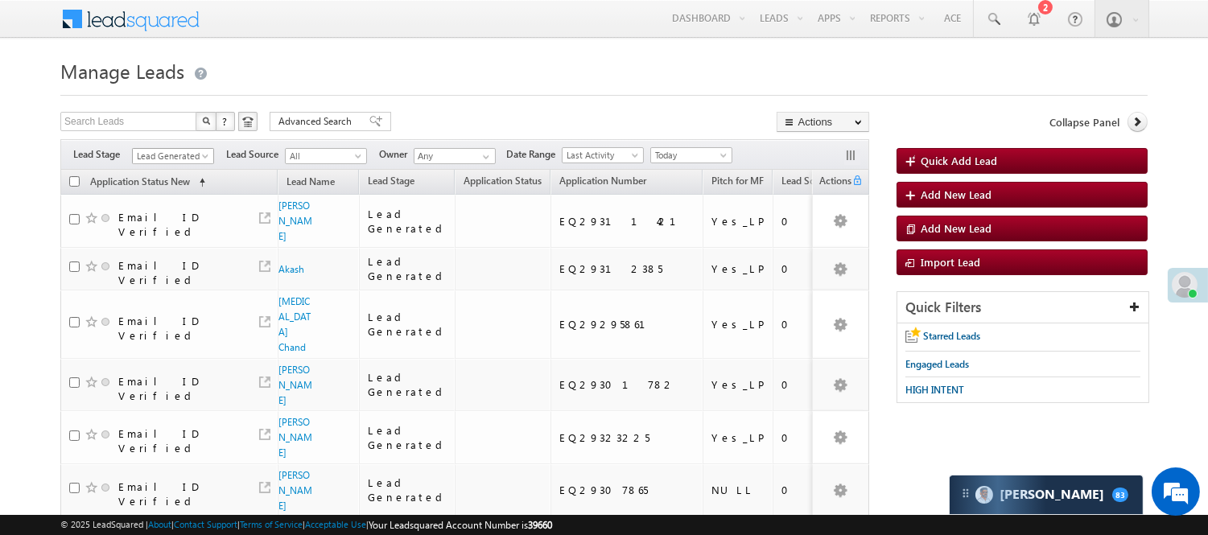
click at [188, 155] on span "Lead Generated" at bounding box center [171, 156] width 76 height 14
click at [169, 265] on link "Code Generated" at bounding box center [173, 272] width 81 height 14
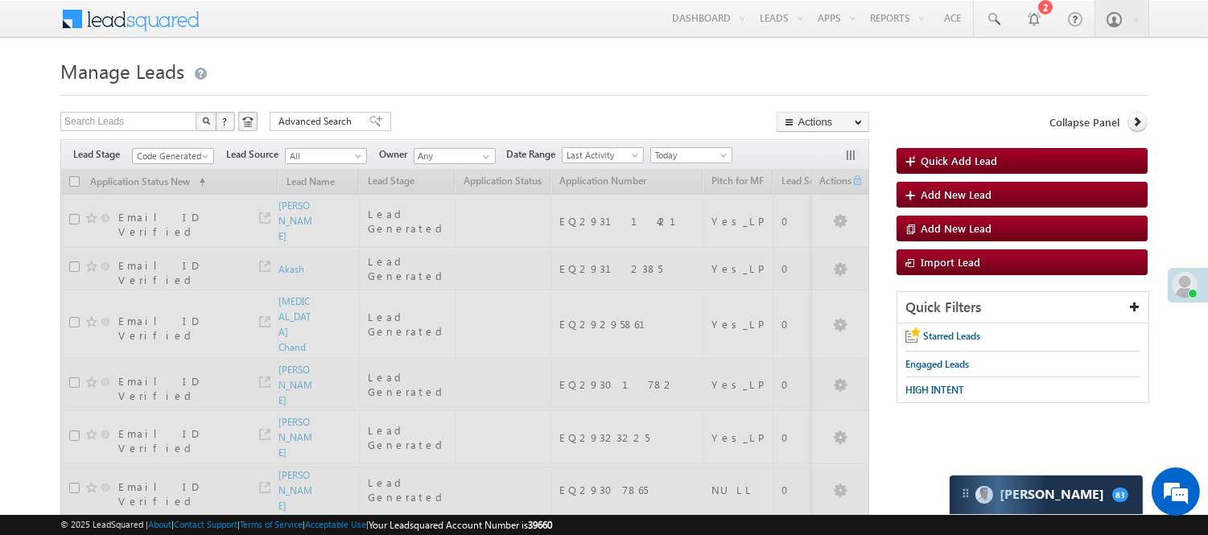
click at [519, 62] on h1 "Manage Leads" at bounding box center [603, 69] width 1087 height 31
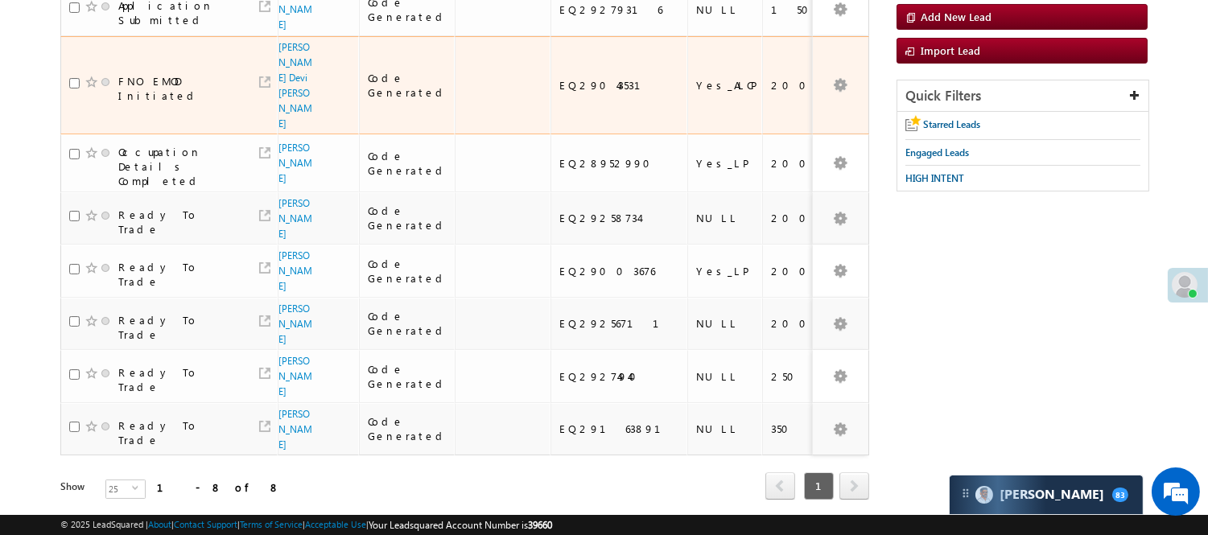
scroll to position [0, 0]
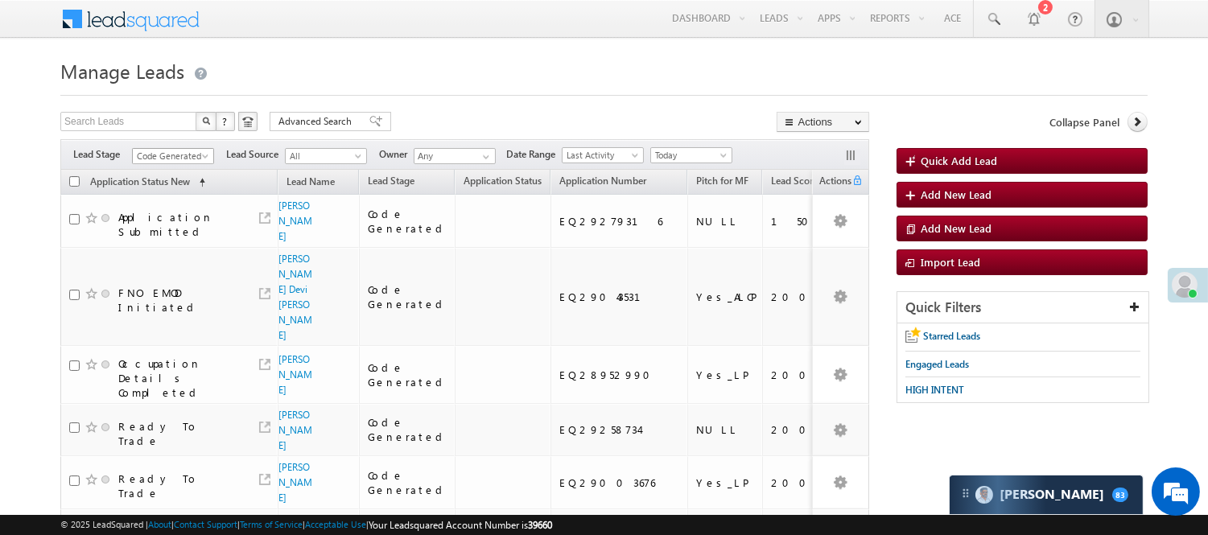
click at [183, 155] on span "Code Generated" at bounding box center [171, 156] width 76 height 14
click at [155, 197] on link "Lead Generated" at bounding box center [173, 190] width 81 height 14
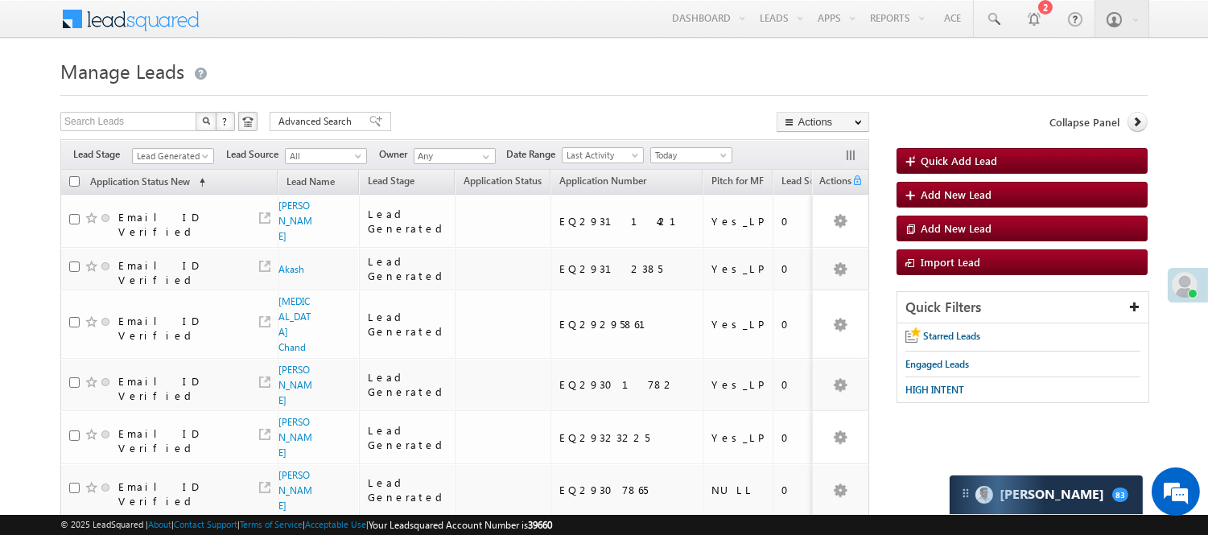
click at [183, 159] on span "Lead Generated" at bounding box center [171, 156] width 76 height 14
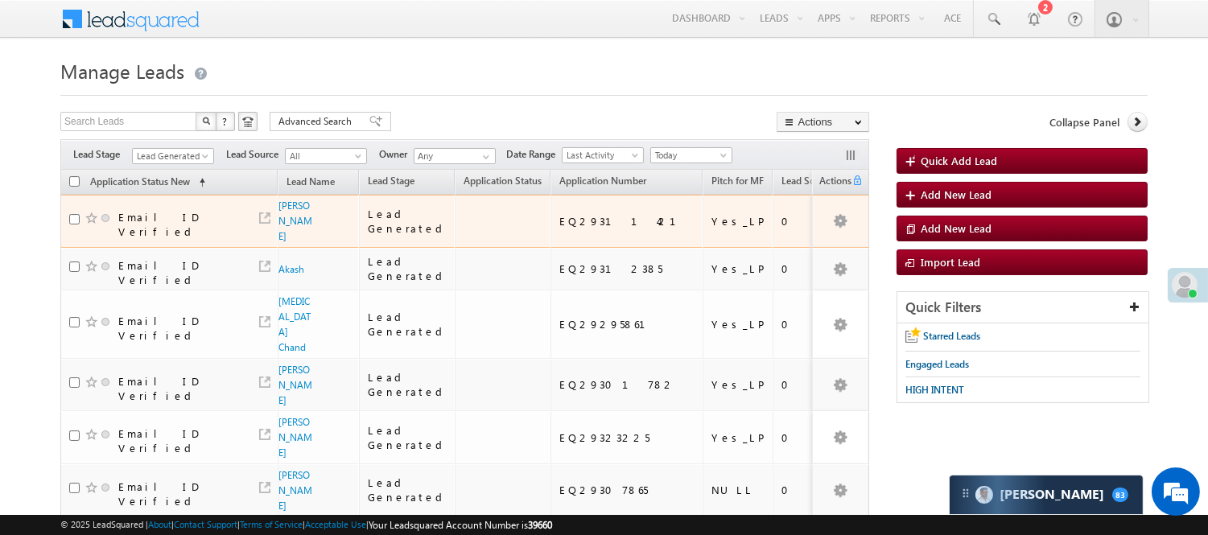
click at [299, 228] on span "[PERSON_NAME]" at bounding box center [295, 221] width 35 height 46
click at [290, 235] on link "[PERSON_NAME]" at bounding box center [295, 221] width 34 height 43
